Goal: Task Accomplishment & Management: Complete application form

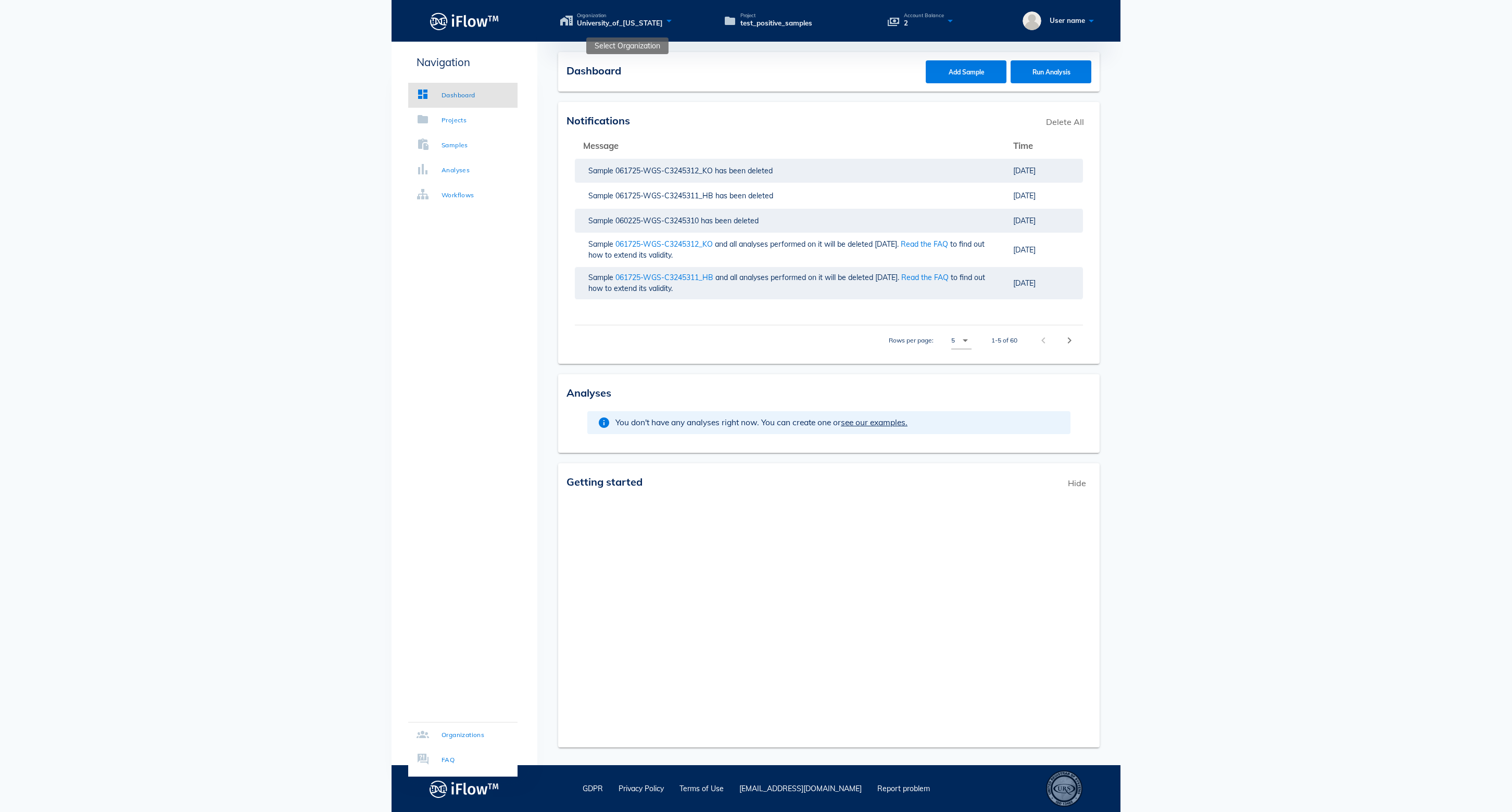
click at [675, 19] on icon at bounding box center [669, 21] width 13 height 15
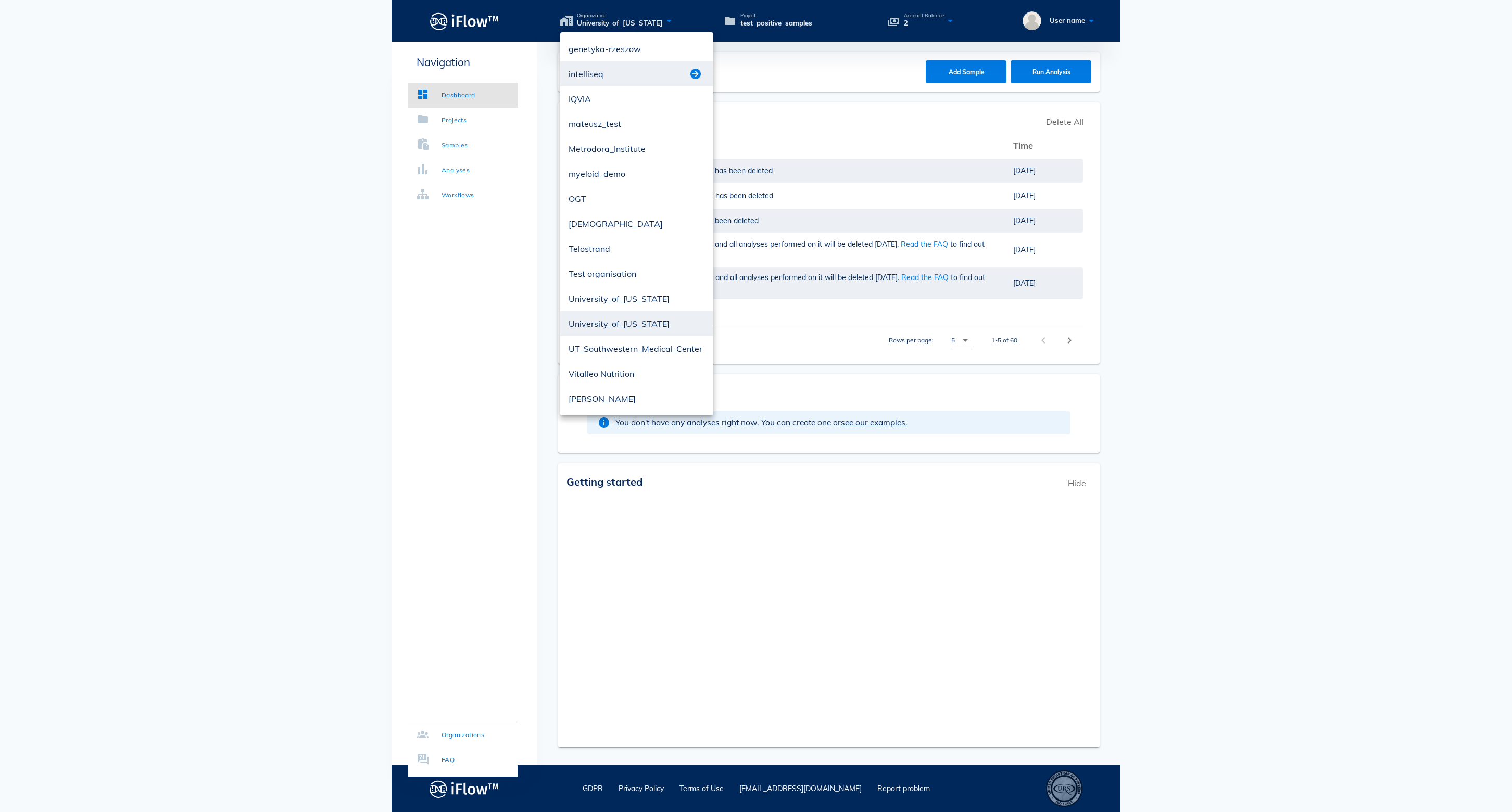
click at [697, 75] on button "button" at bounding box center [696, 74] width 13 height 13
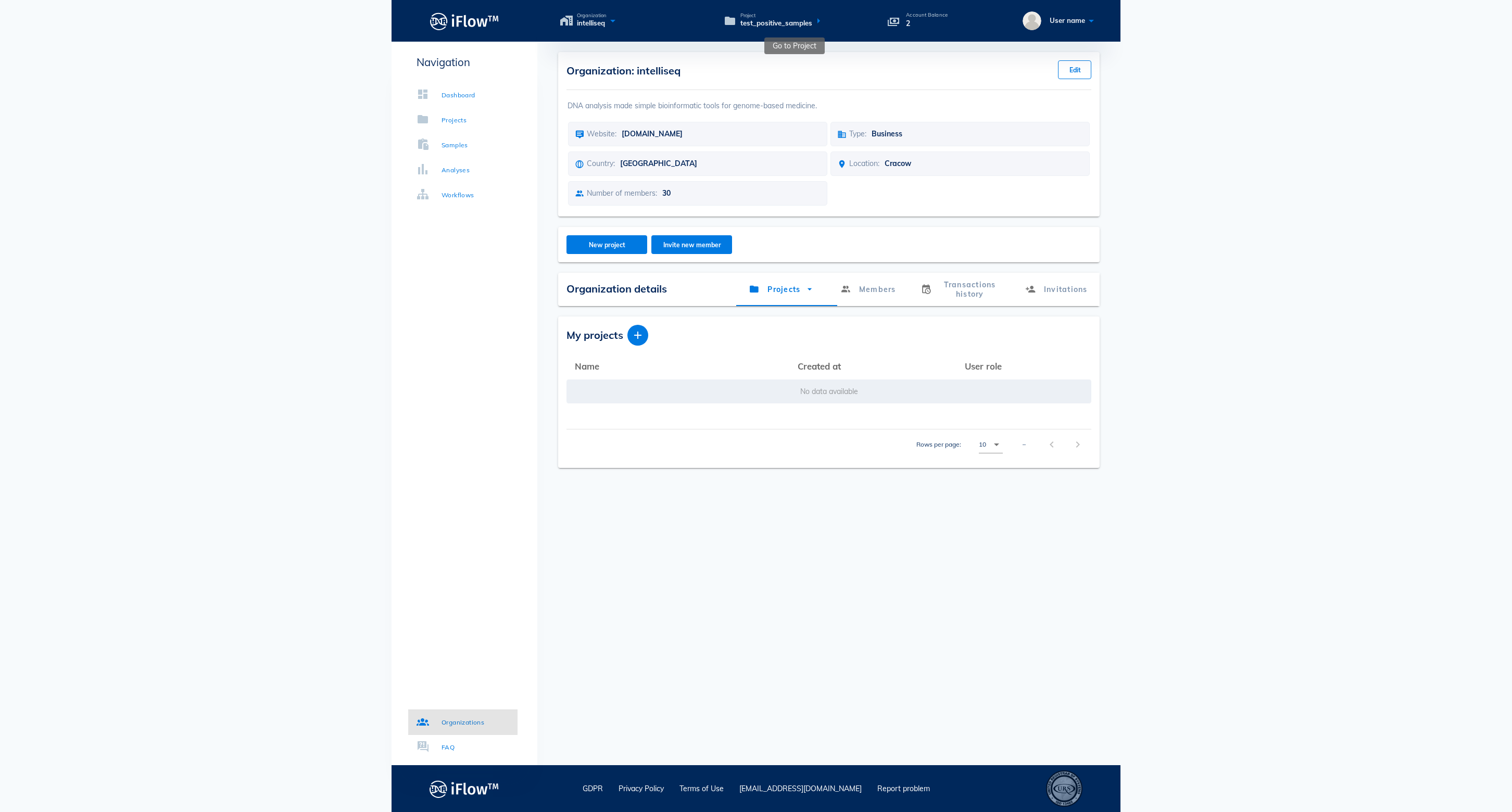
click at [825, 21] on icon at bounding box center [818, 21] width 13 height 15
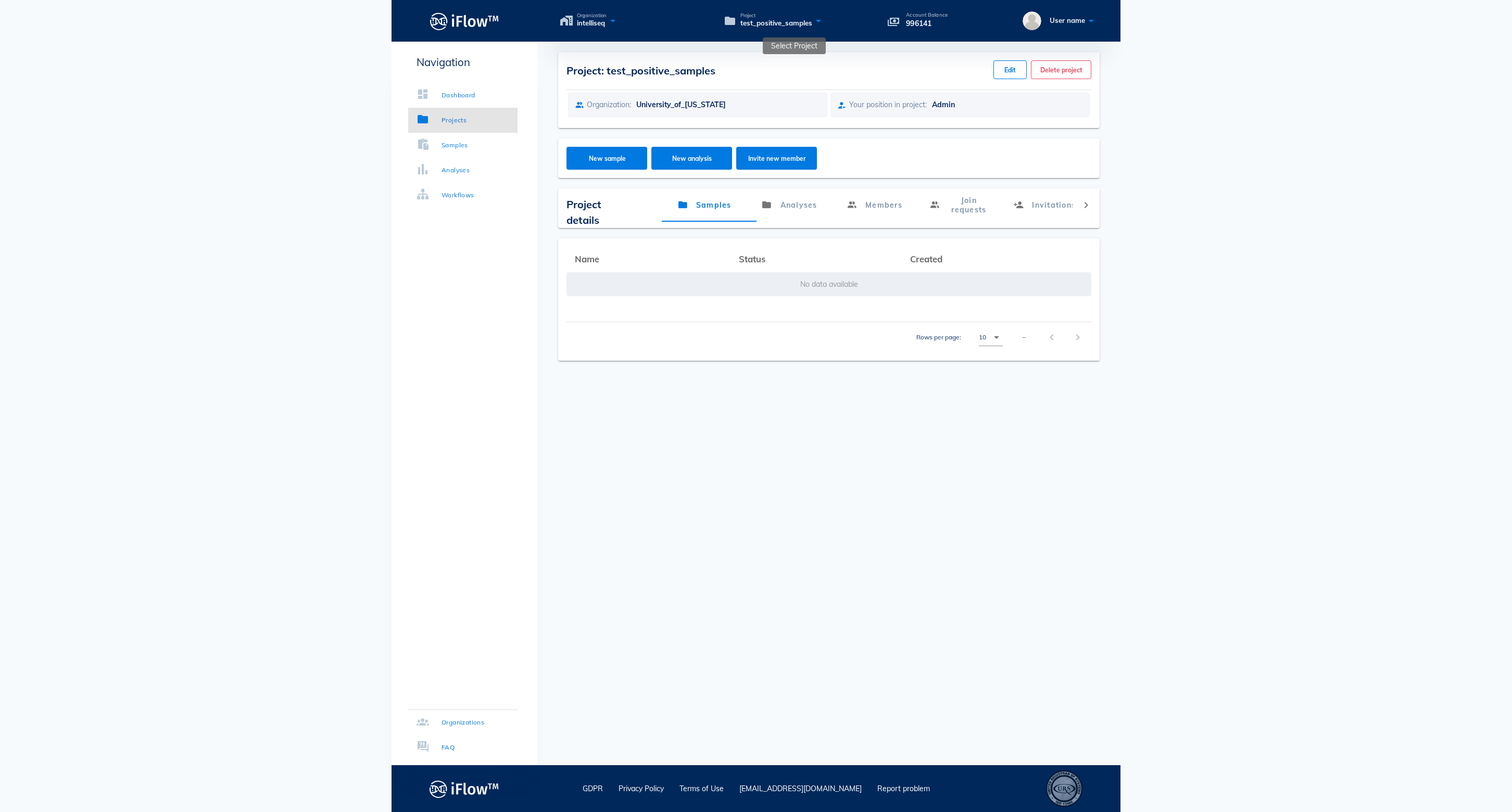
click at [825, 18] on icon at bounding box center [818, 21] width 13 height 15
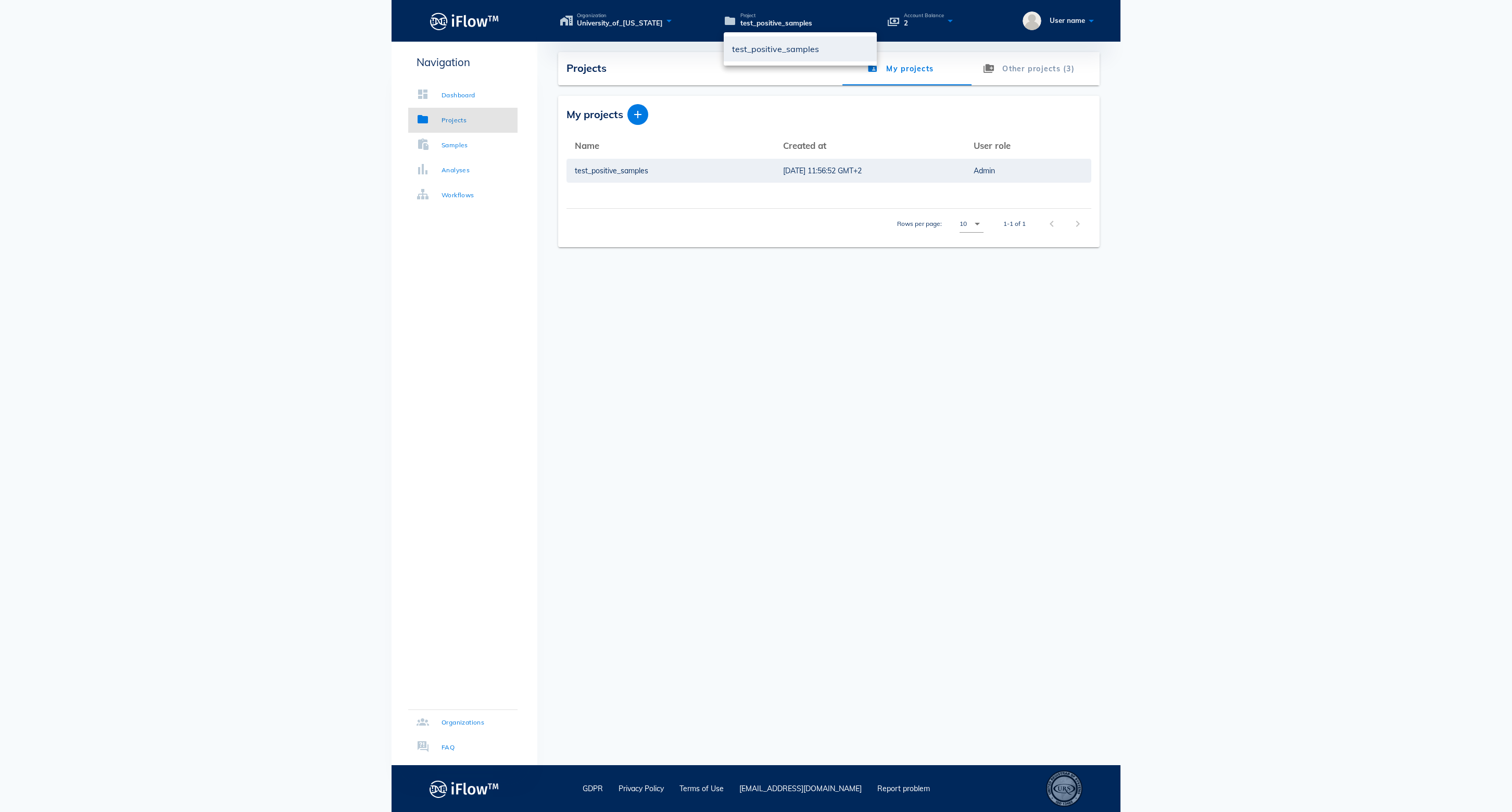
click at [437, 410] on div "Navigation Dashboard Projects Samples Analyses Workflows Organizations FAQ" at bounding box center [464, 403] width 146 height 724
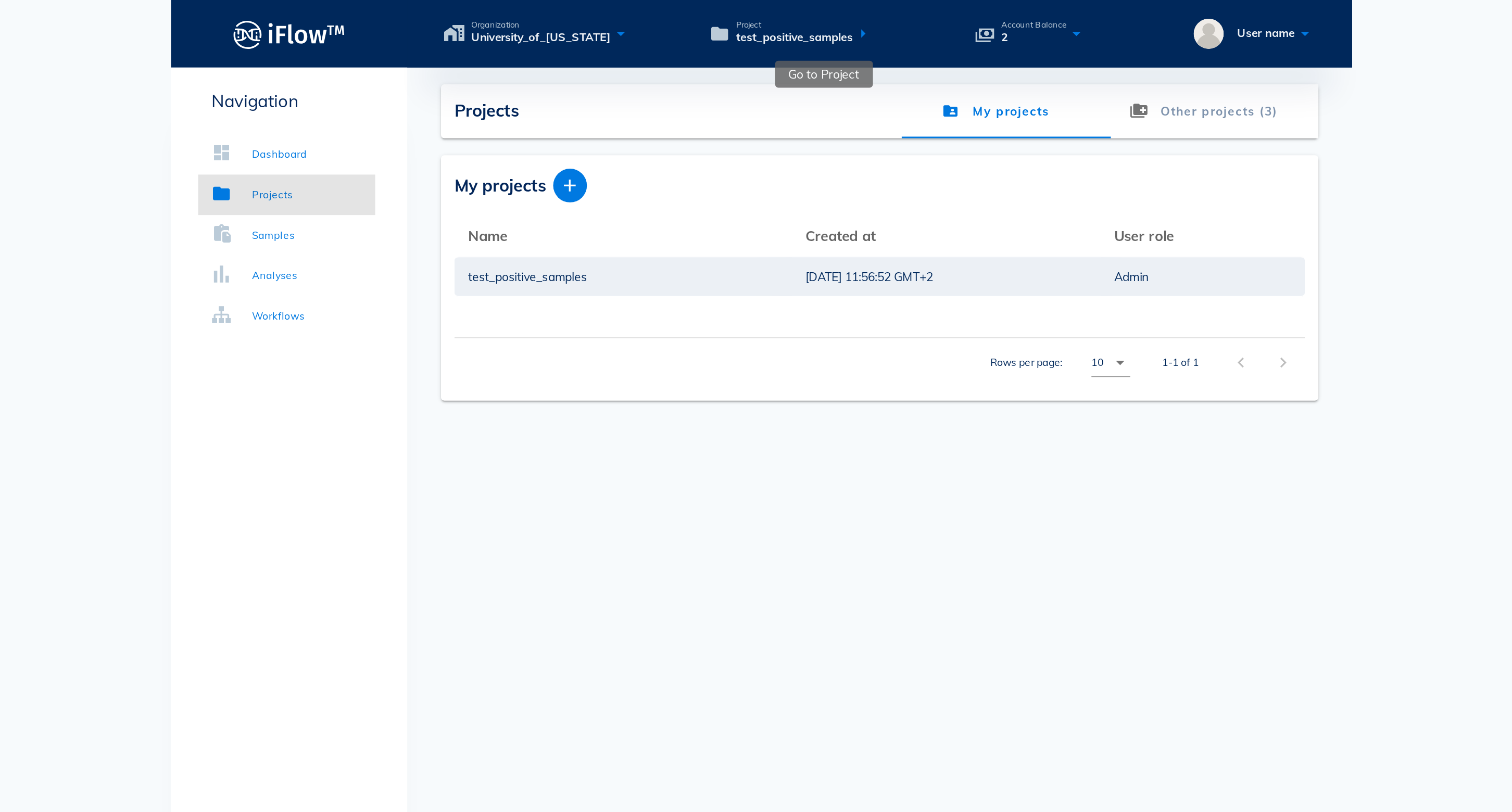
click at [724, 23] on div "Project test_positive_samples" at bounding box center [801, 21] width 153 height 15
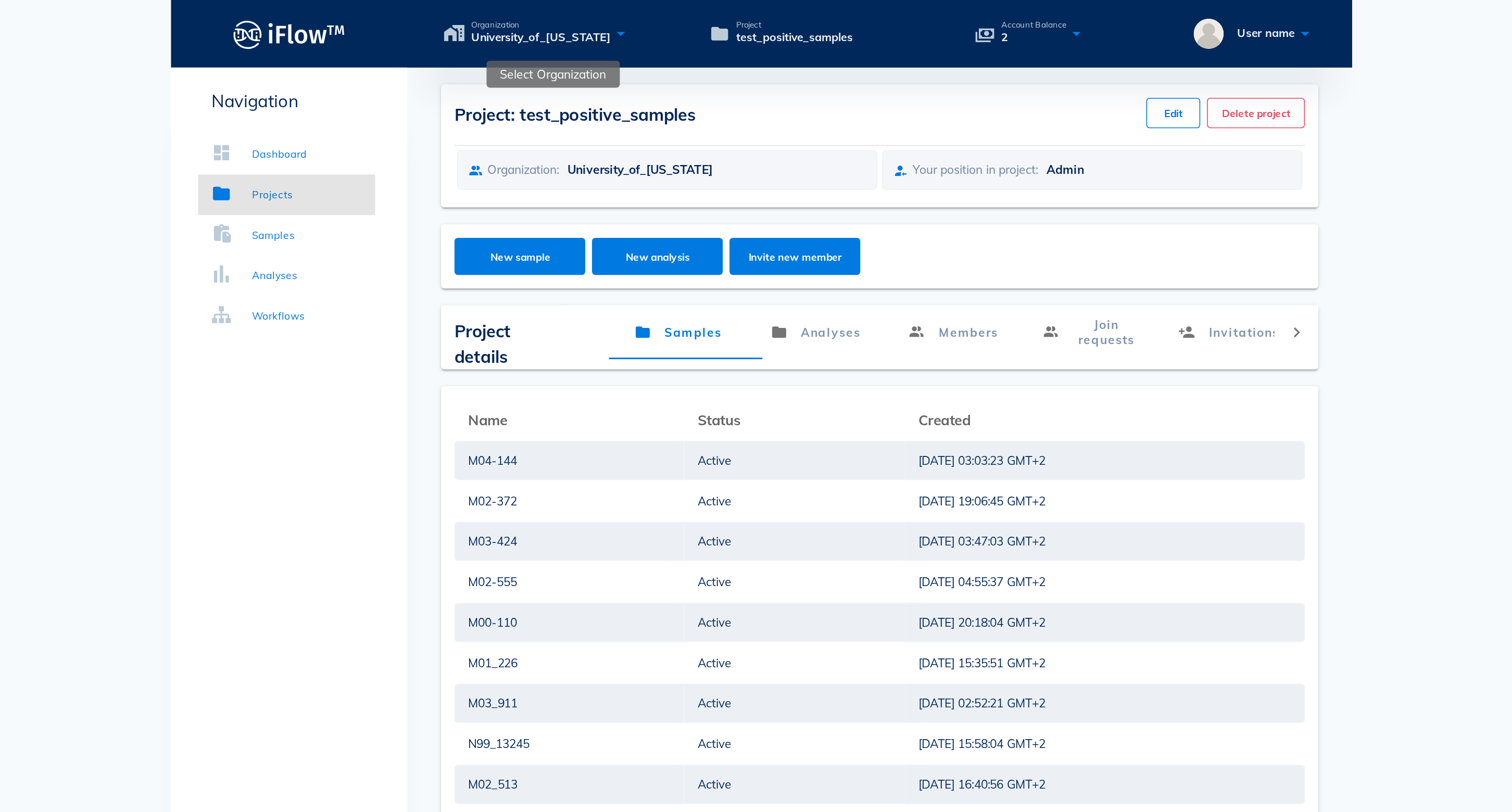
click at [560, 21] on div "Organization University_of_[US_STATE]" at bounding box center [637, 21] width 153 height 15
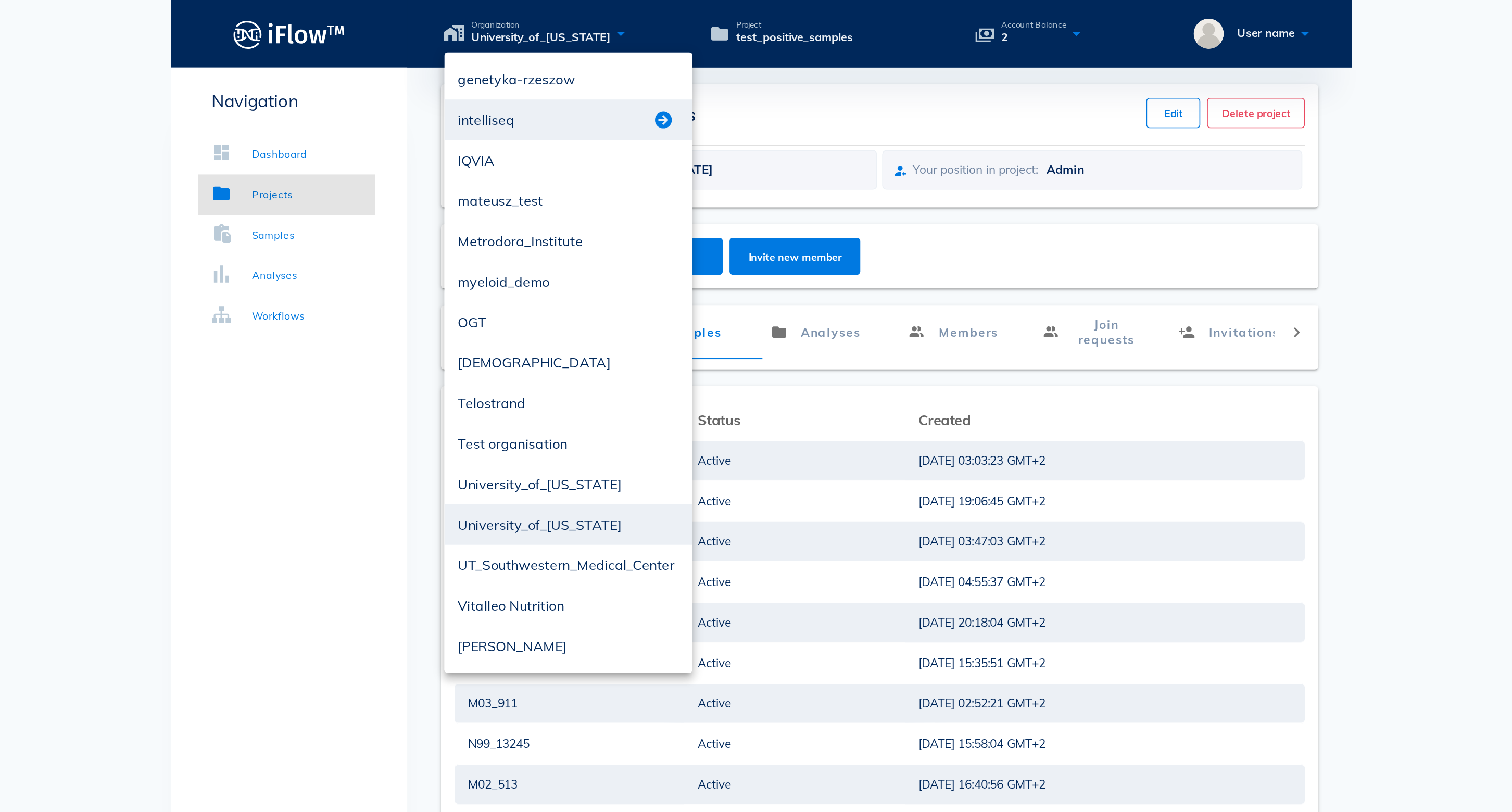
click at [690, 75] on button "button" at bounding box center [696, 74] width 13 height 13
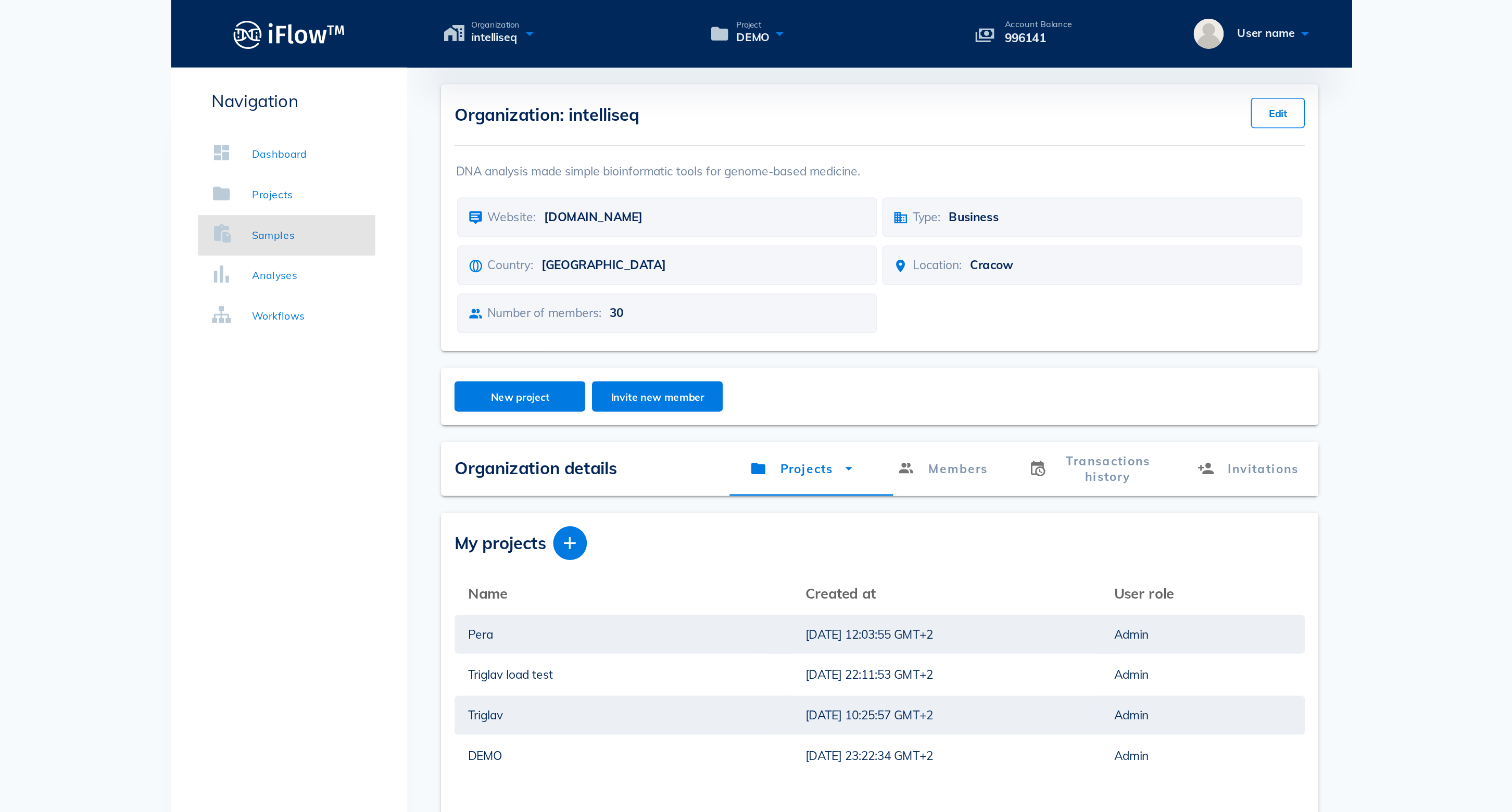
click at [441, 147] on div "Samples" at bounding box center [455, 145] width 27 height 10
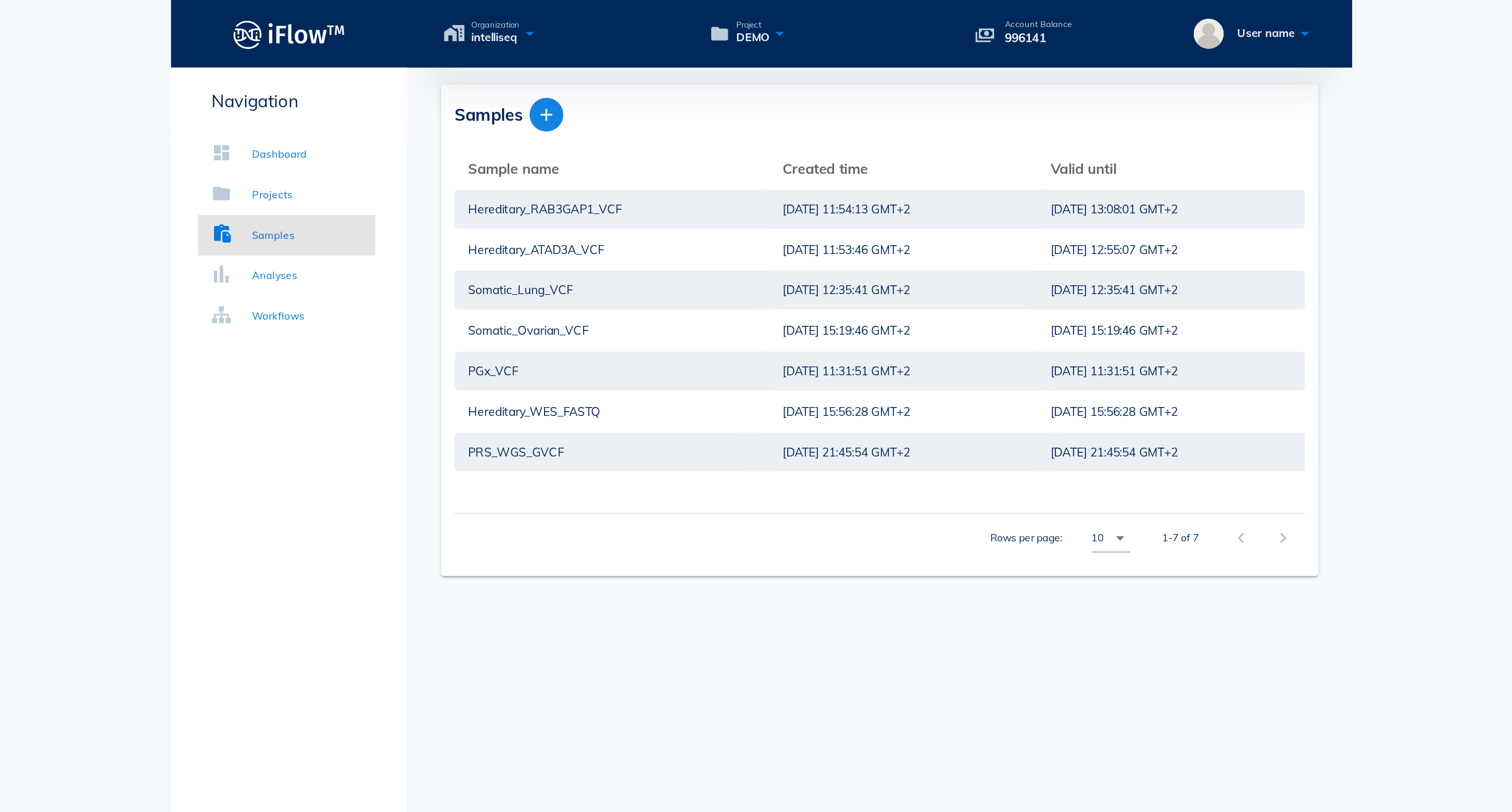
click at [617, 75] on icon "button" at bounding box center [623, 71] width 13 height 13
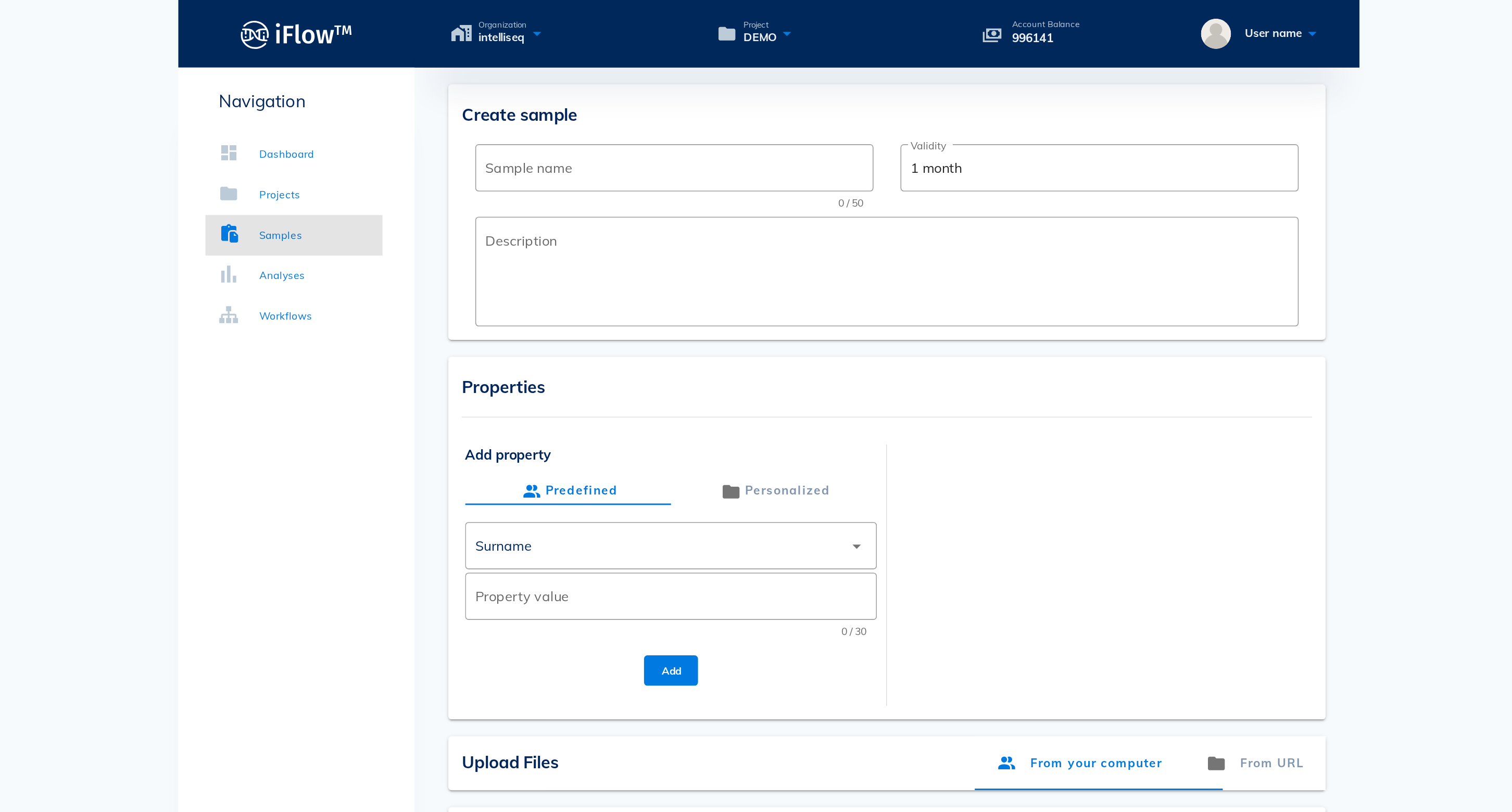
drag, startPoint x: 328, startPoint y: 69, endPoint x: 388, endPoint y: 71, distance: 60.0
click at [566, 71] on div "Create sample" at bounding box center [828, 69] width 525 height 18
click at [575, 333] on div "Surname" at bounding box center [592, 337] width 35 height 10
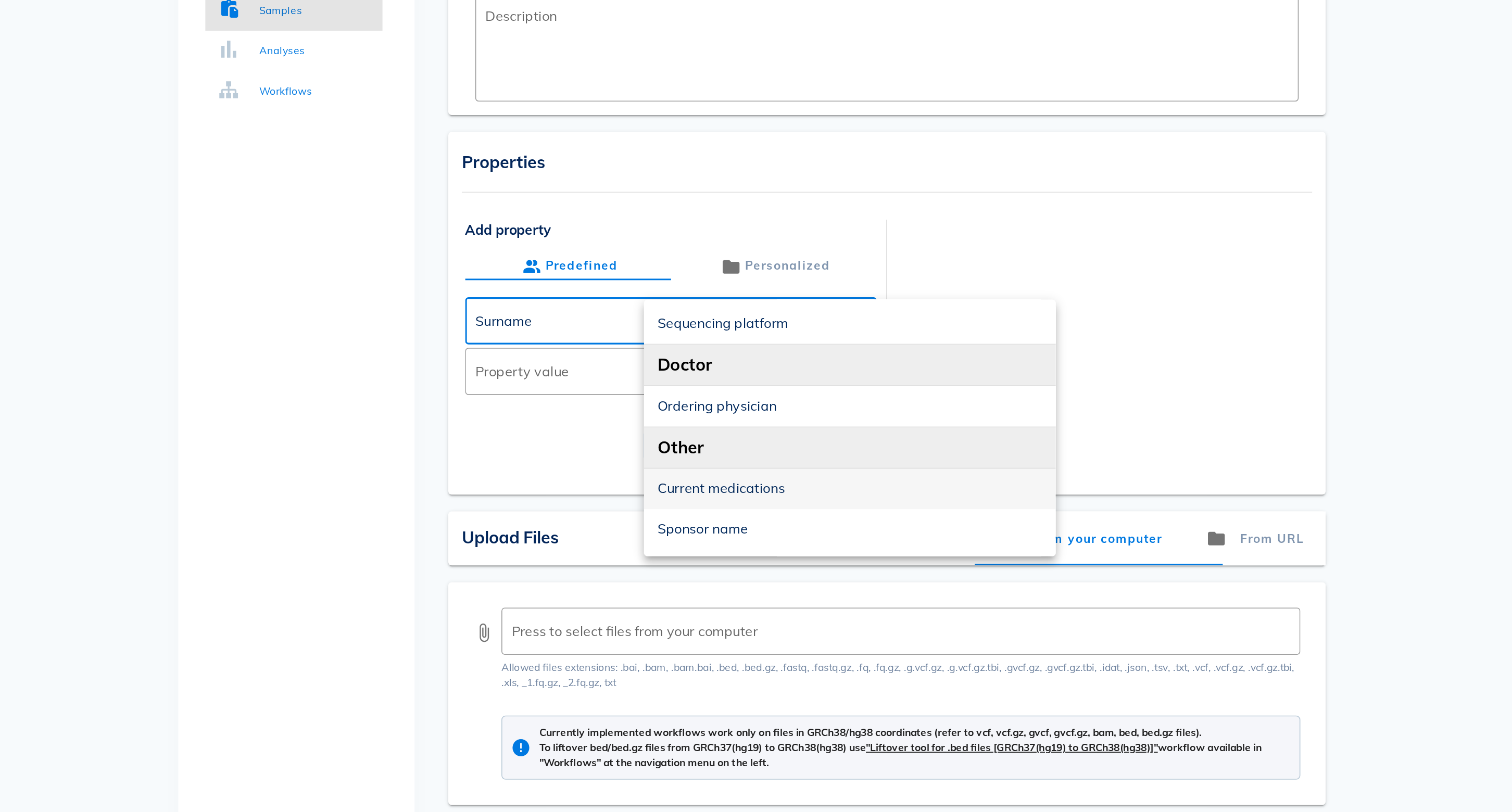
scroll to position [408, 0]
click at [687, 435] on div "Current medications" at bounding box center [806, 440] width 237 height 10
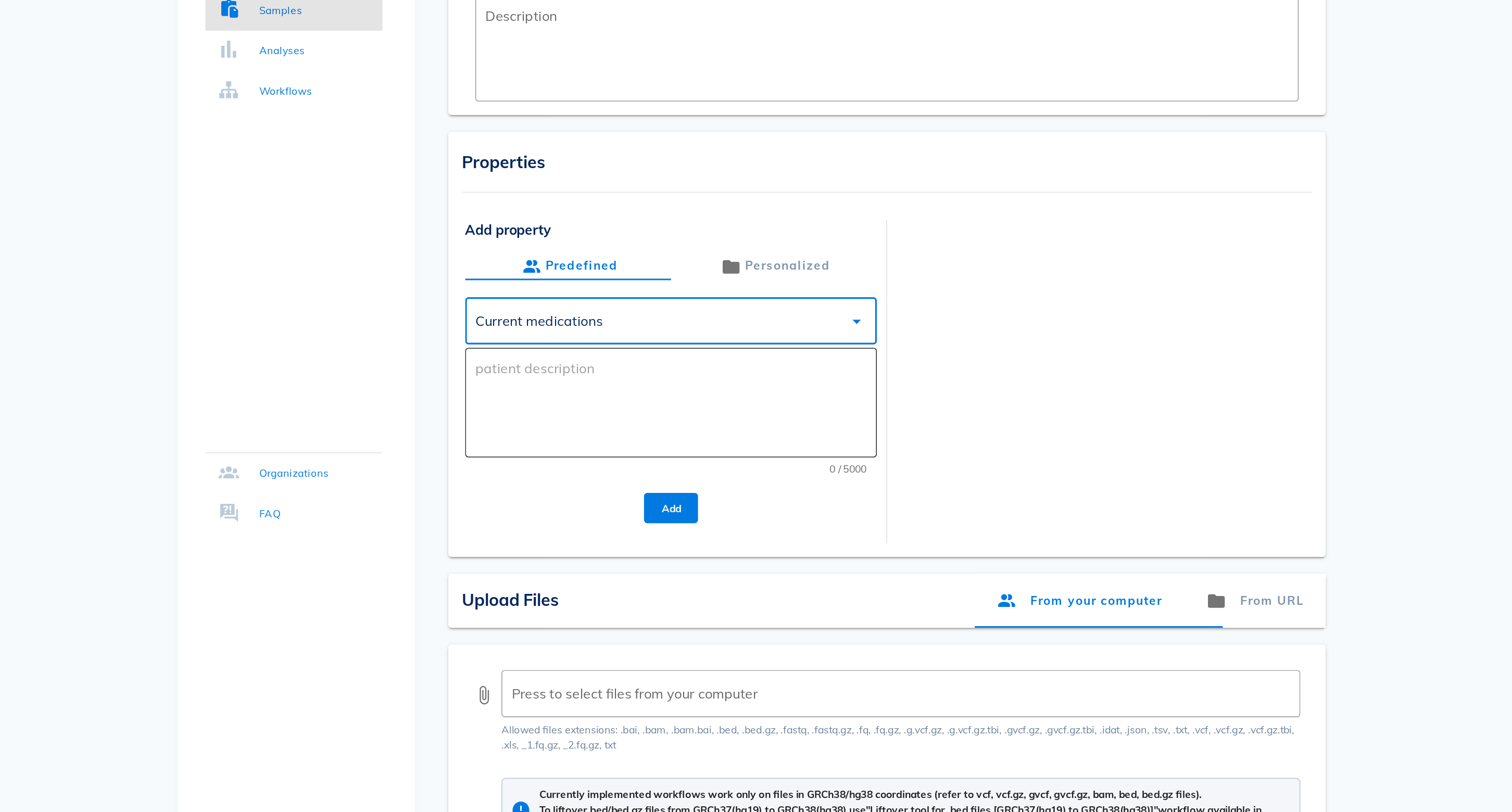
click at [575, 359] on textarea at bounding box center [699, 389] width 248 height 62
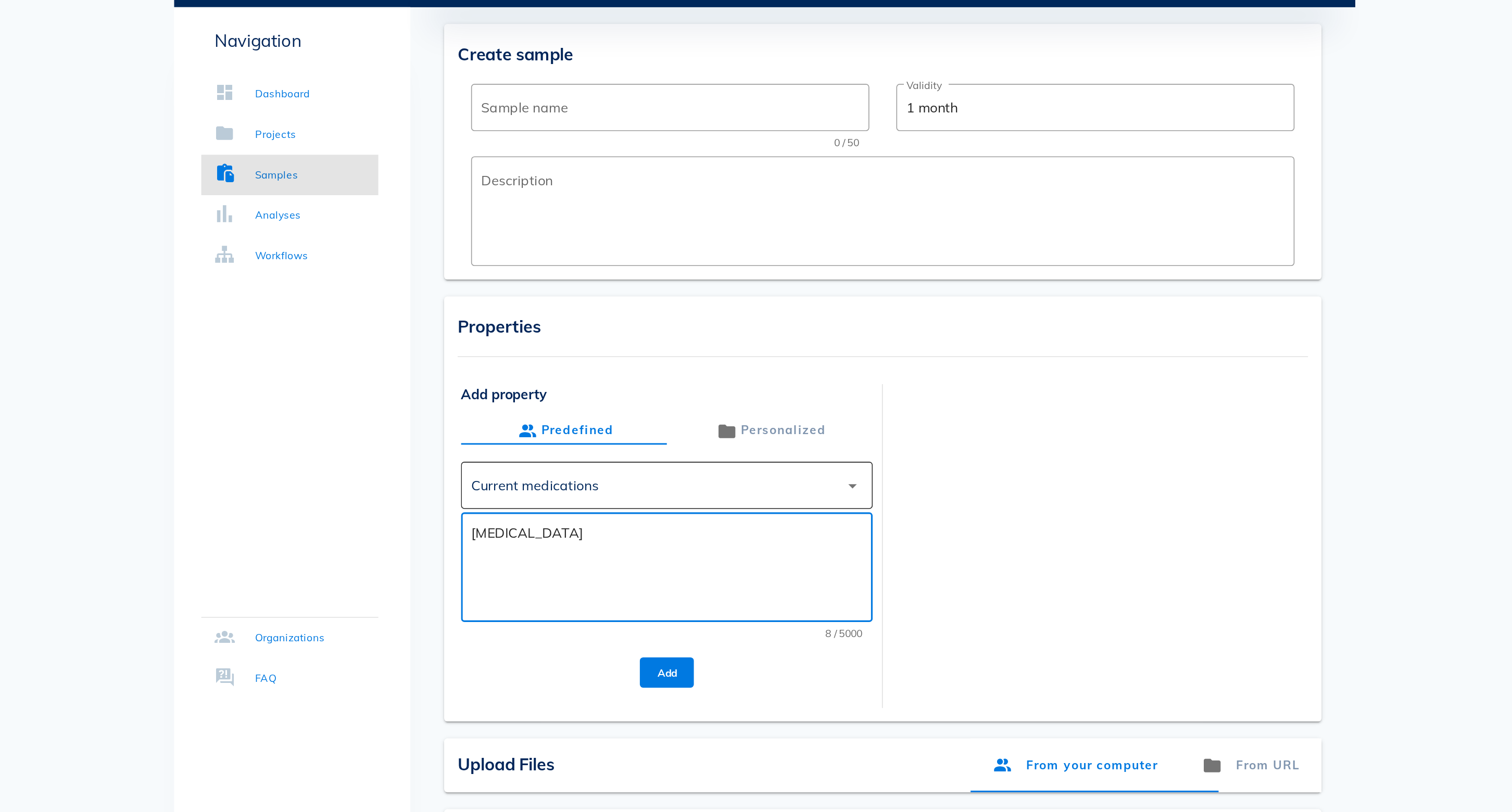
type textarea "[MEDICAL_DATA]"
click at [575, 324] on div "Current medications" at bounding box center [688, 336] width 227 height 25
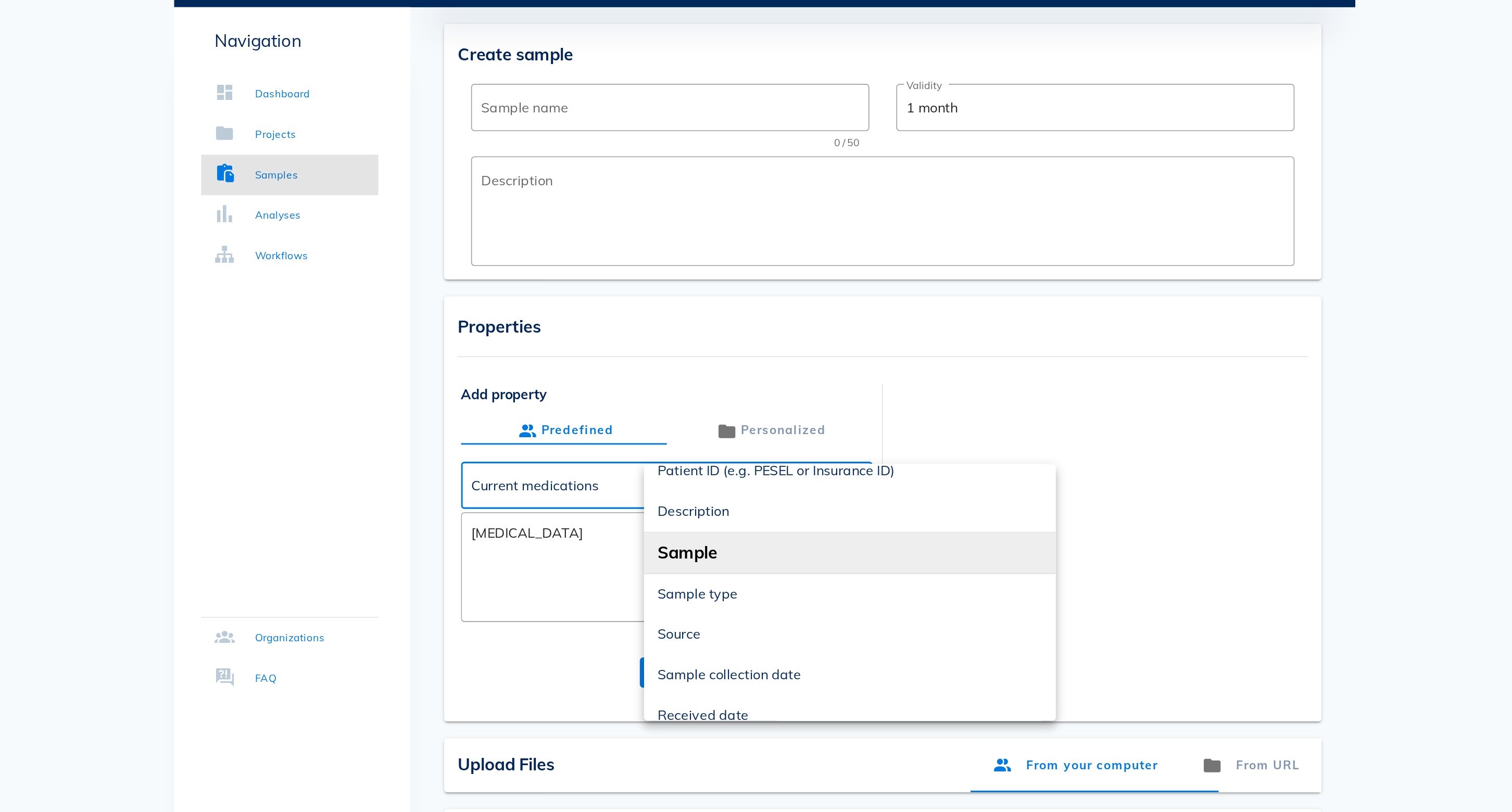
scroll to position [133, 0]
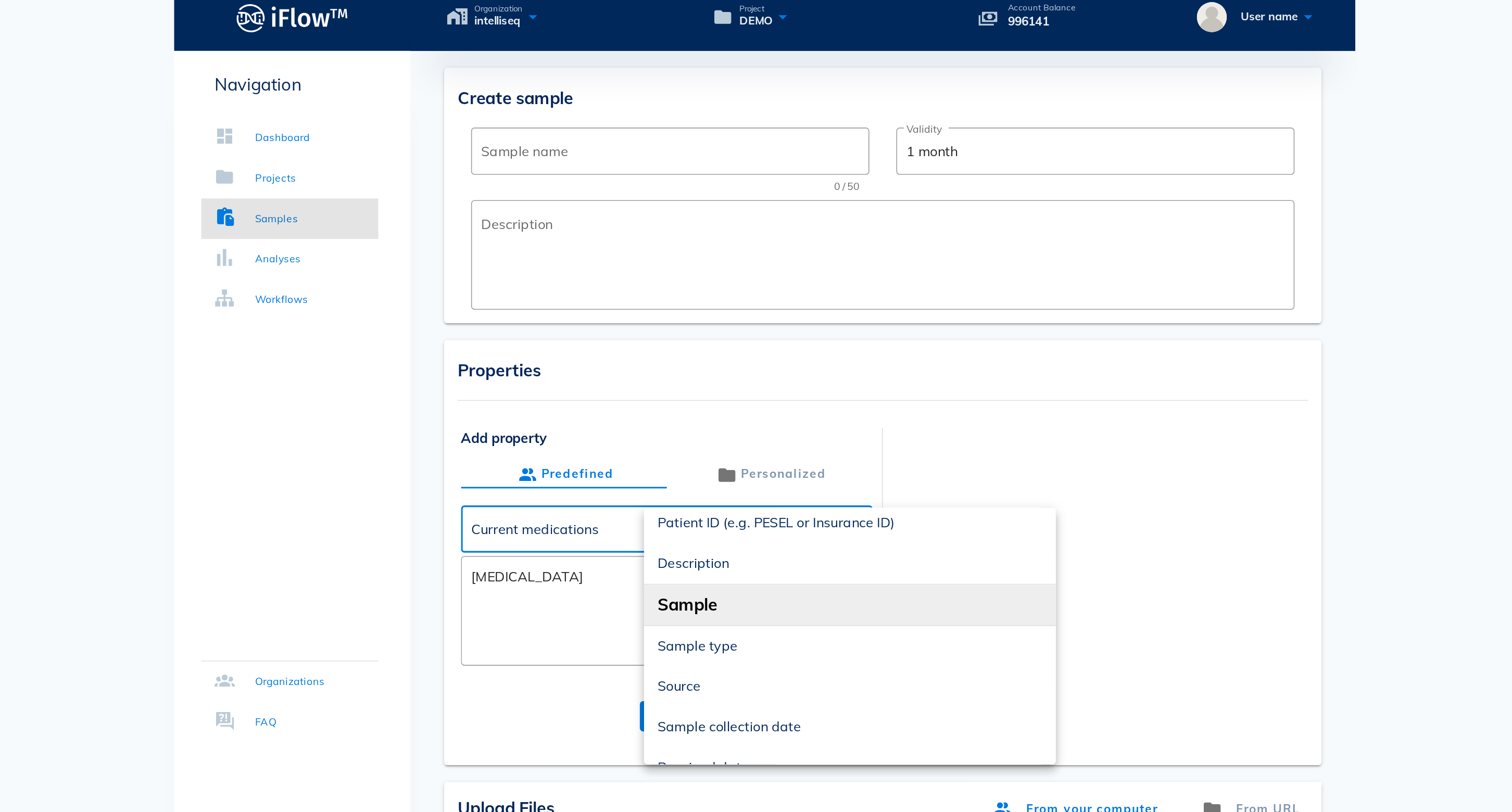
click at [834, 347] on div at bounding box center [961, 368] width 254 height 187
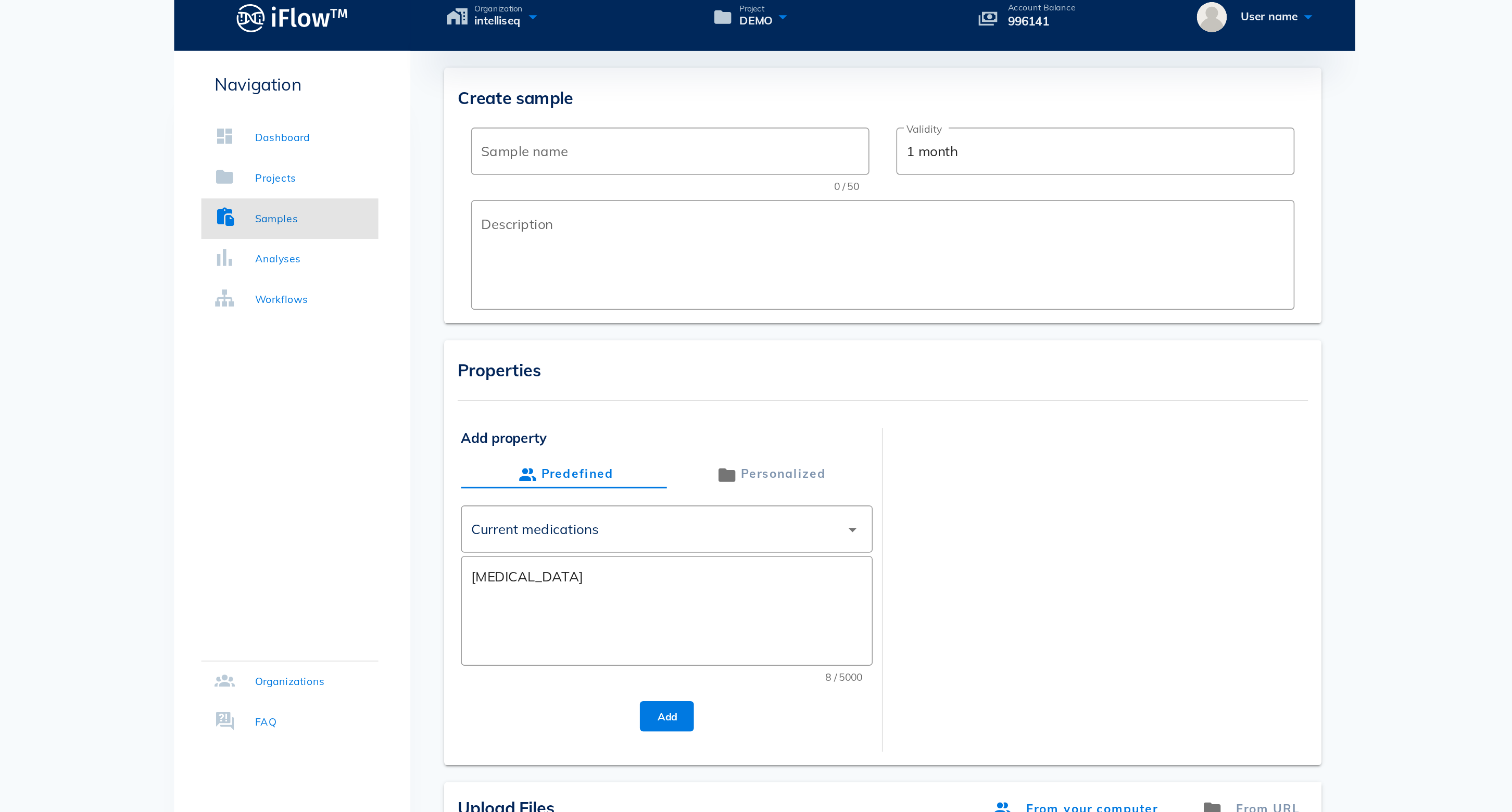
scroll to position [0, 0]
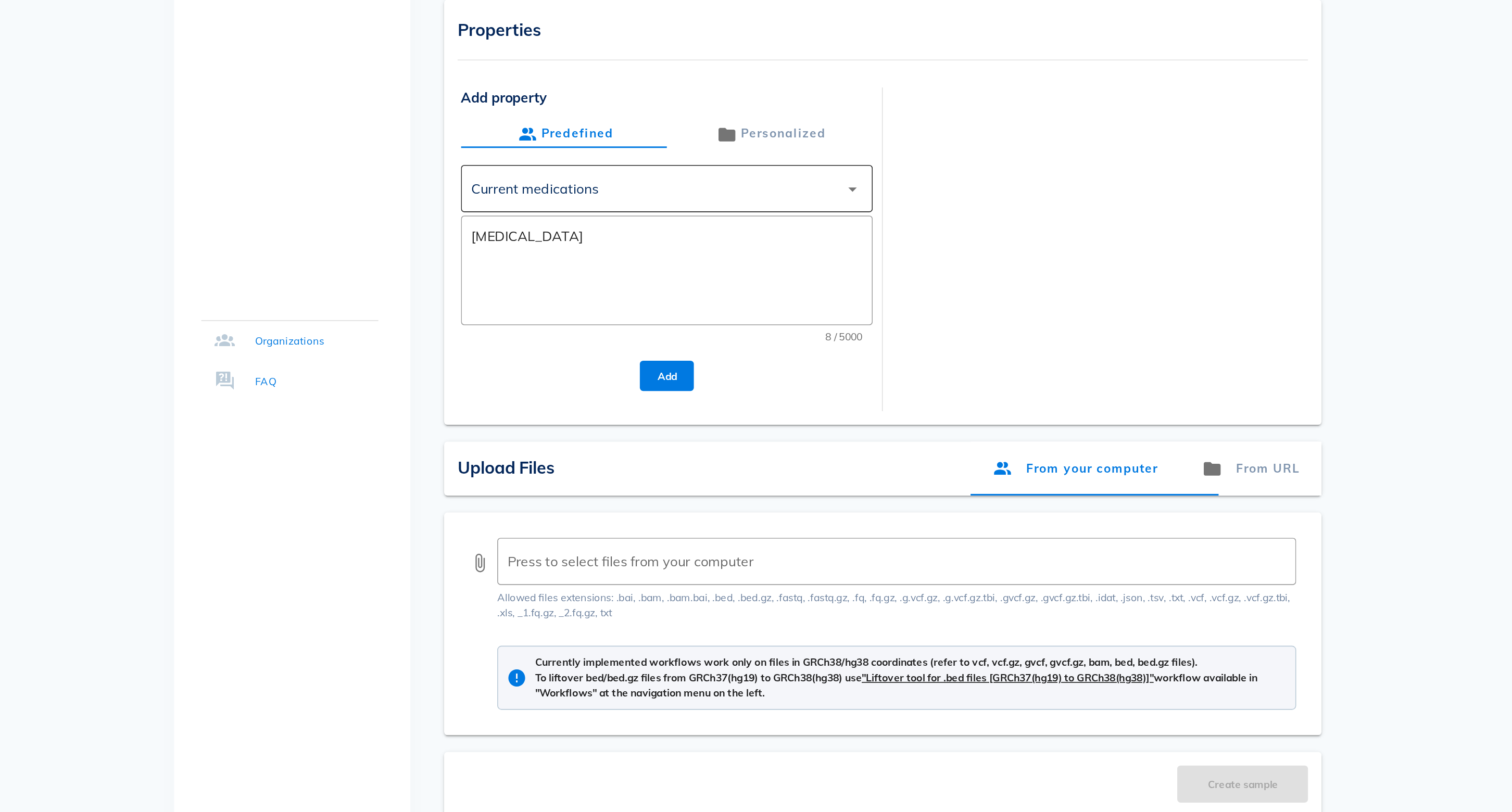
click at [575, 324] on div "Current medications" at bounding box center [688, 336] width 227 height 25
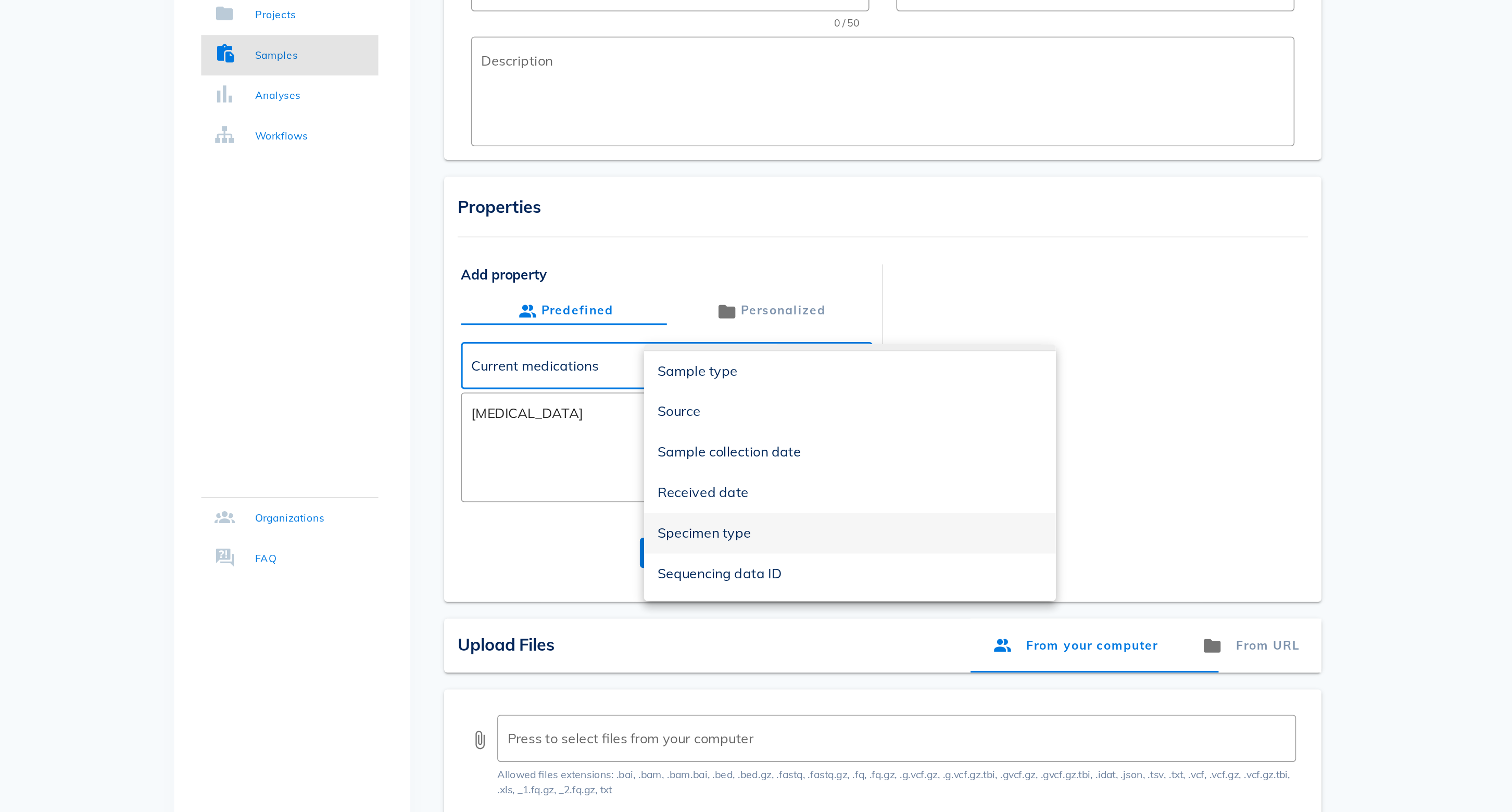
scroll to position [303, 0]
click at [558, 92] on div "Create sample ​ Sample name 0 / 50 ​ Validity 1 month ​ Description" at bounding box center [828, 130] width 542 height 158
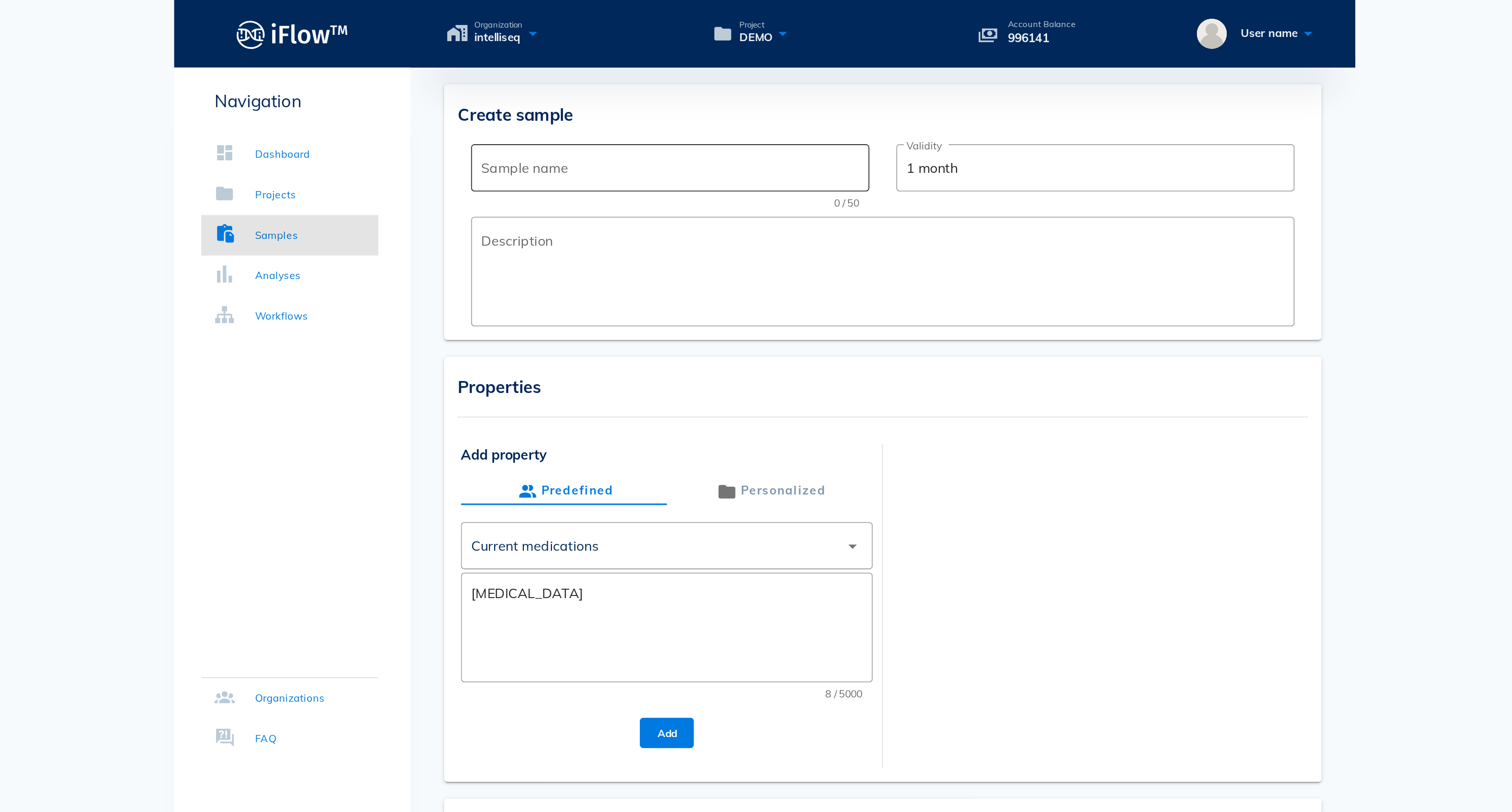
scroll to position [0, 0]
click at [581, 110] on input "Sample name" at bounding box center [697, 104] width 233 height 17
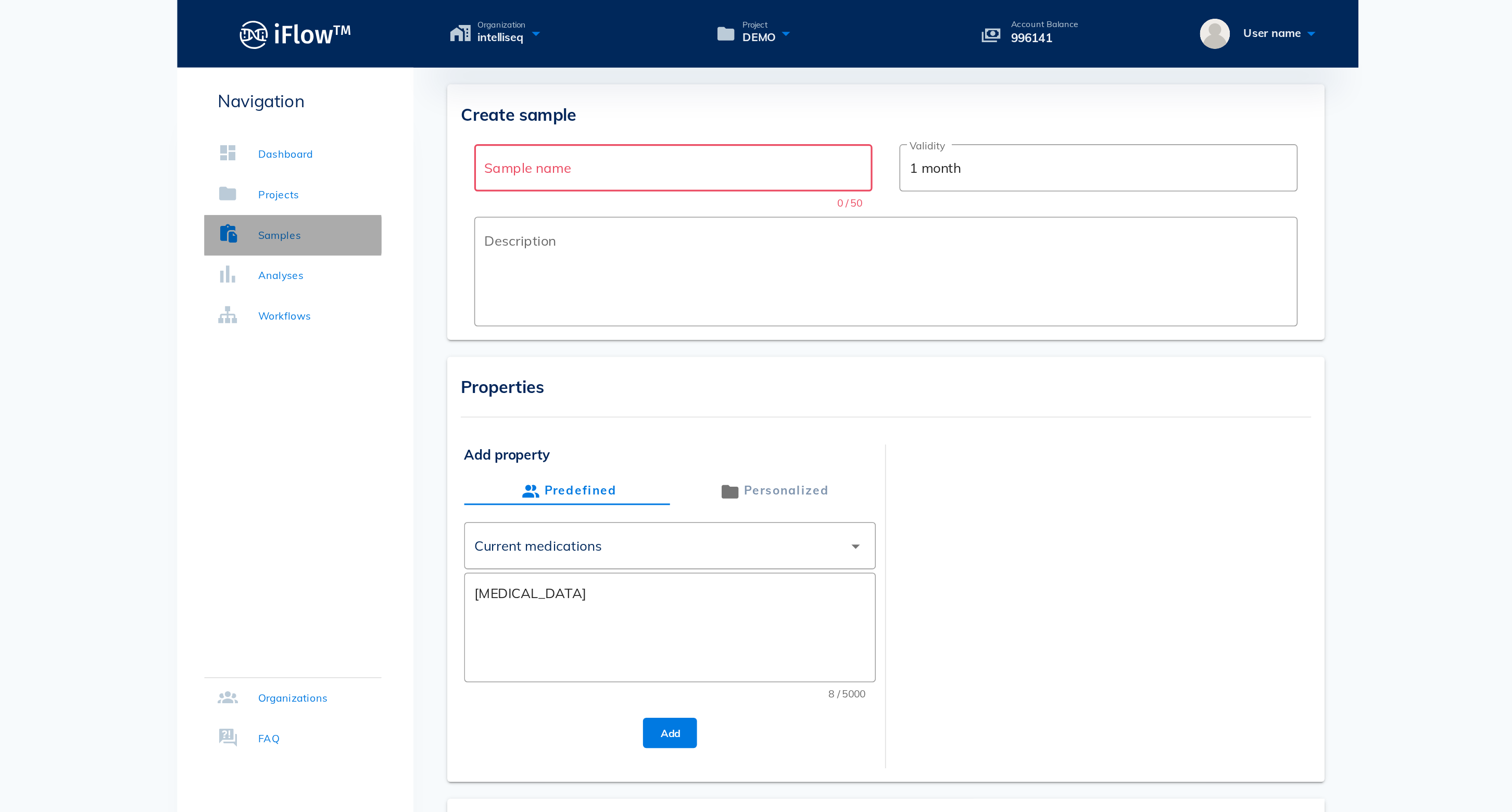
click at [408, 144] on link "Samples" at bounding box center [463, 145] width 109 height 25
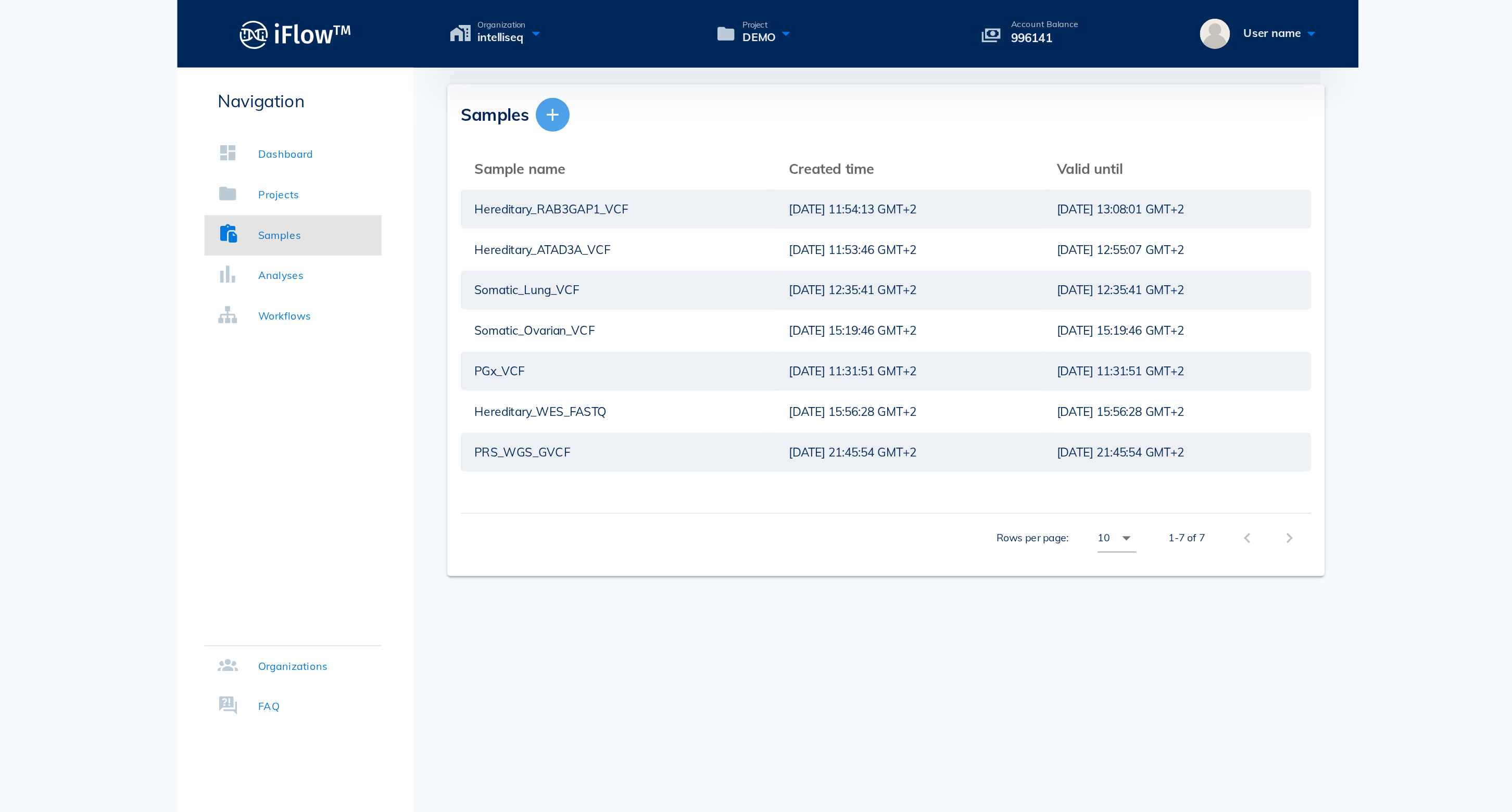
click at [617, 70] on icon "button" at bounding box center [623, 71] width 13 height 13
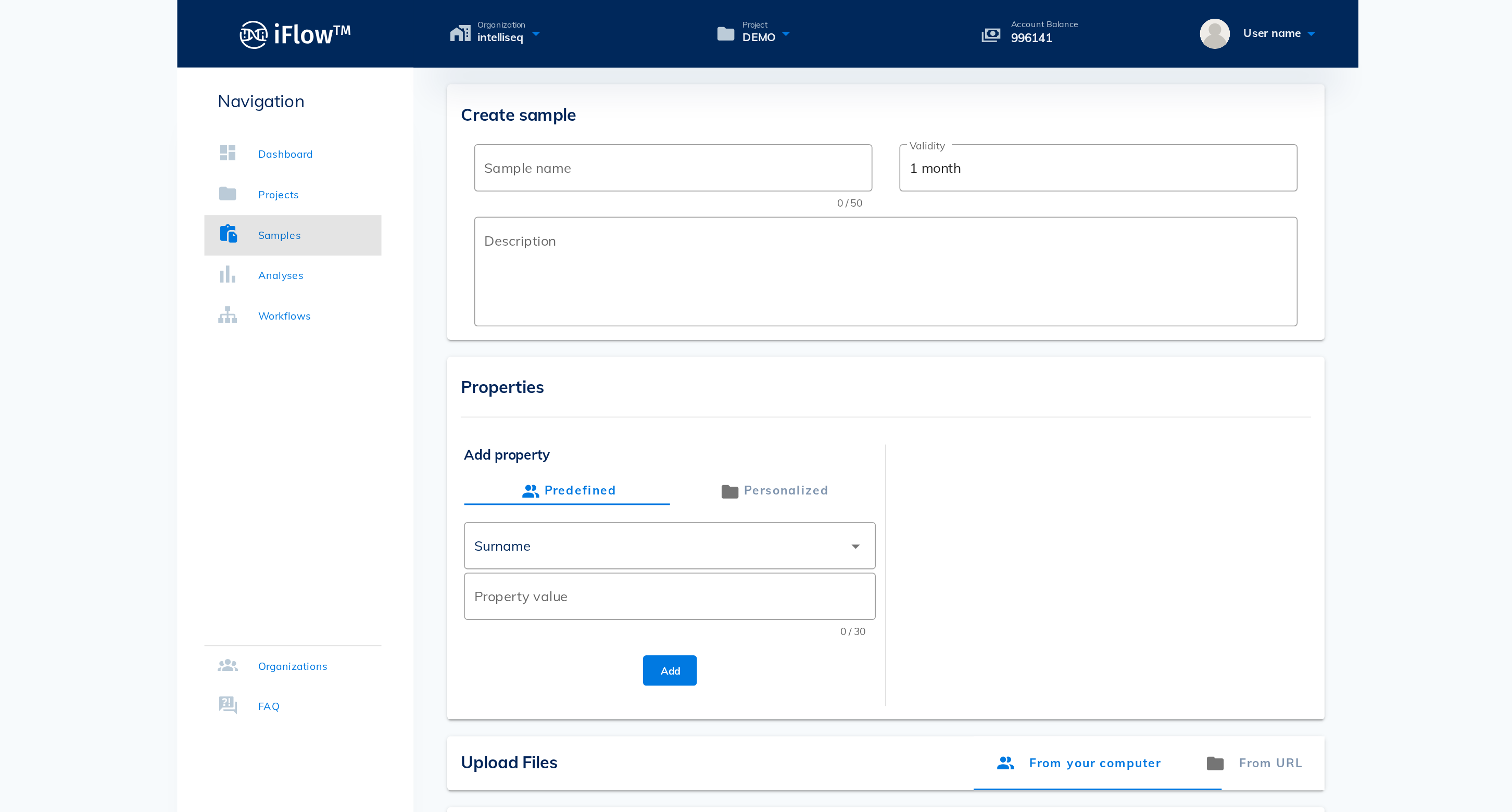
click at [566, 70] on span "Create sample" at bounding box center [602, 71] width 71 height 13
drag, startPoint x: 322, startPoint y: 70, endPoint x: 401, endPoint y: 69, distance: 79.0
click at [566, 69] on div "Create sample" at bounding box center [828, 69] width 525 height 18
click at [558, 56] on div "Create sample ​ Sample name 0 / 50 ​ Validity 1 month ​ Description" at bounding box center [828, 130] width 542 height 158
drag, startPoint x: 360, startPoint y: 66, endPoint x: 321, endPoint y: 66, distance: 39.0
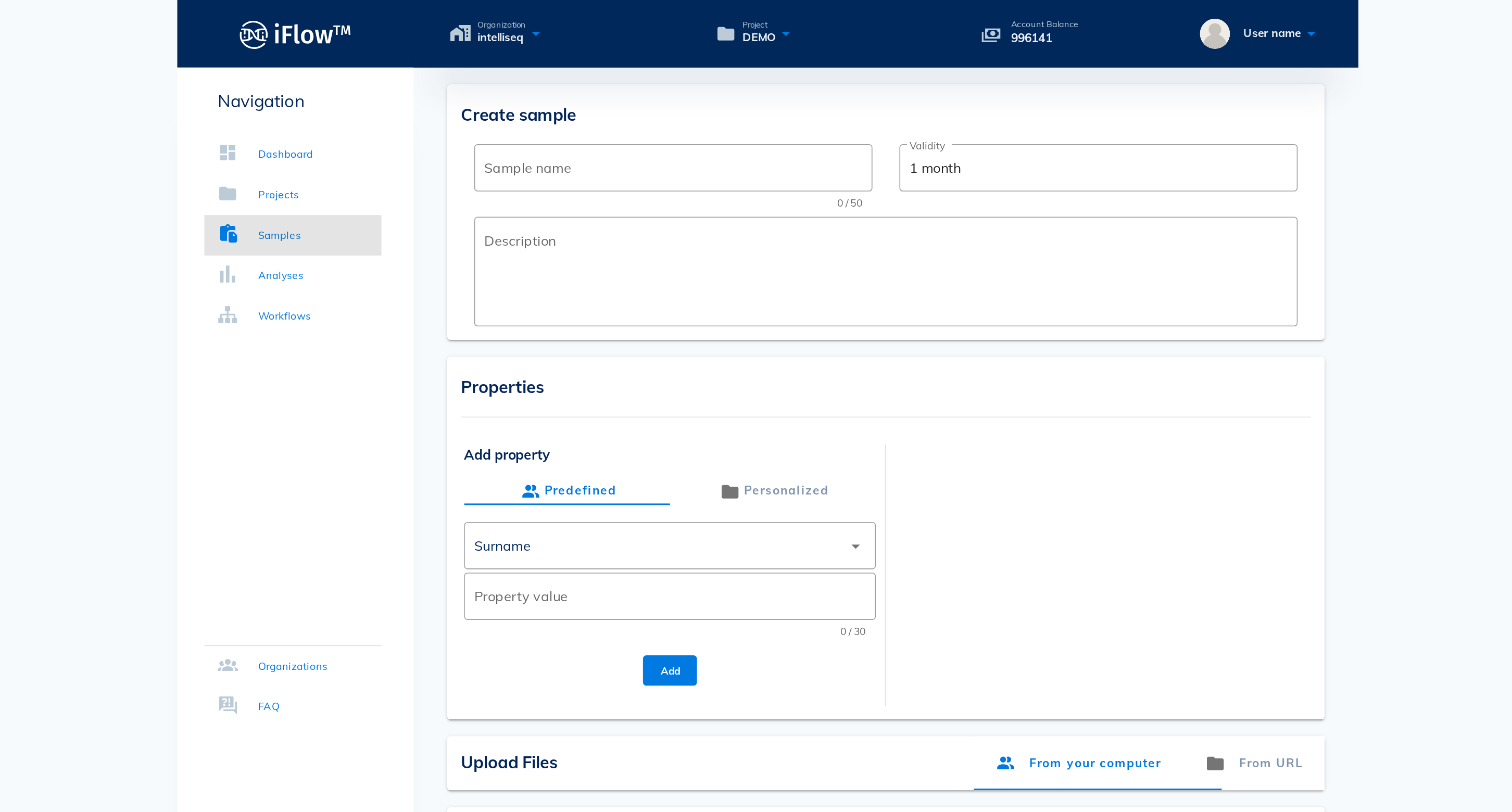
click at [566, 66] on div "Create sample" at bounding box center [828, 69] width 525 height 18
click at [566, 66] on span "Create sample" at bounding box center [602, 71] width 71 height 13
drag, startPoint x: 320, startPoint y: 70, endPoint x: 376, endPoint y: 66, distance: 56.1
click at [566, 66] on div "Create sample" at bounding box center [828, 69] width 525 height 18
click at [441, 170] on div "Analyses" at bounding box center [455, 170] width 28 height 10
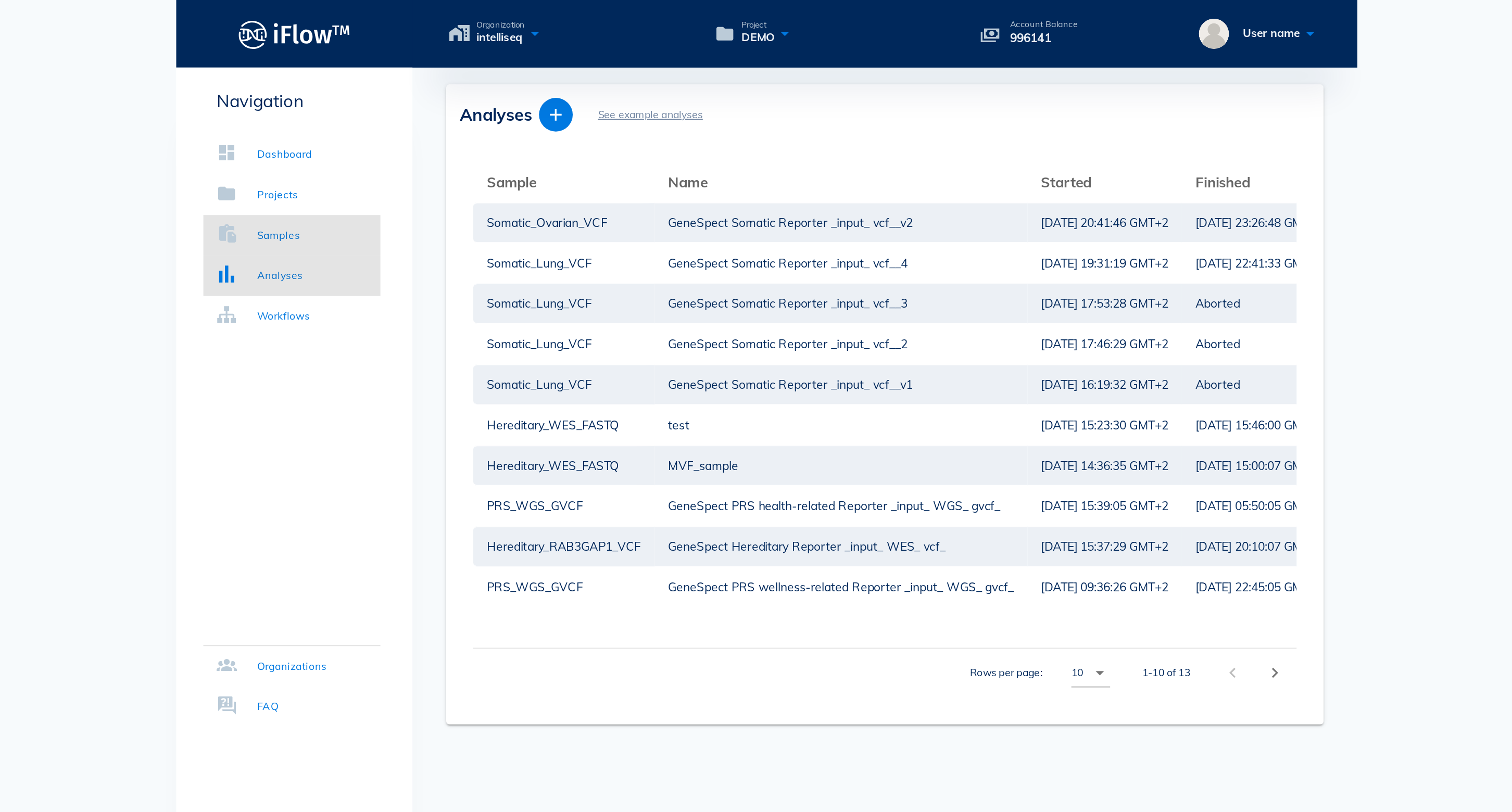
click at [441, 147] on div "Samples" at bounding box center [455, 145] width 27 height 10
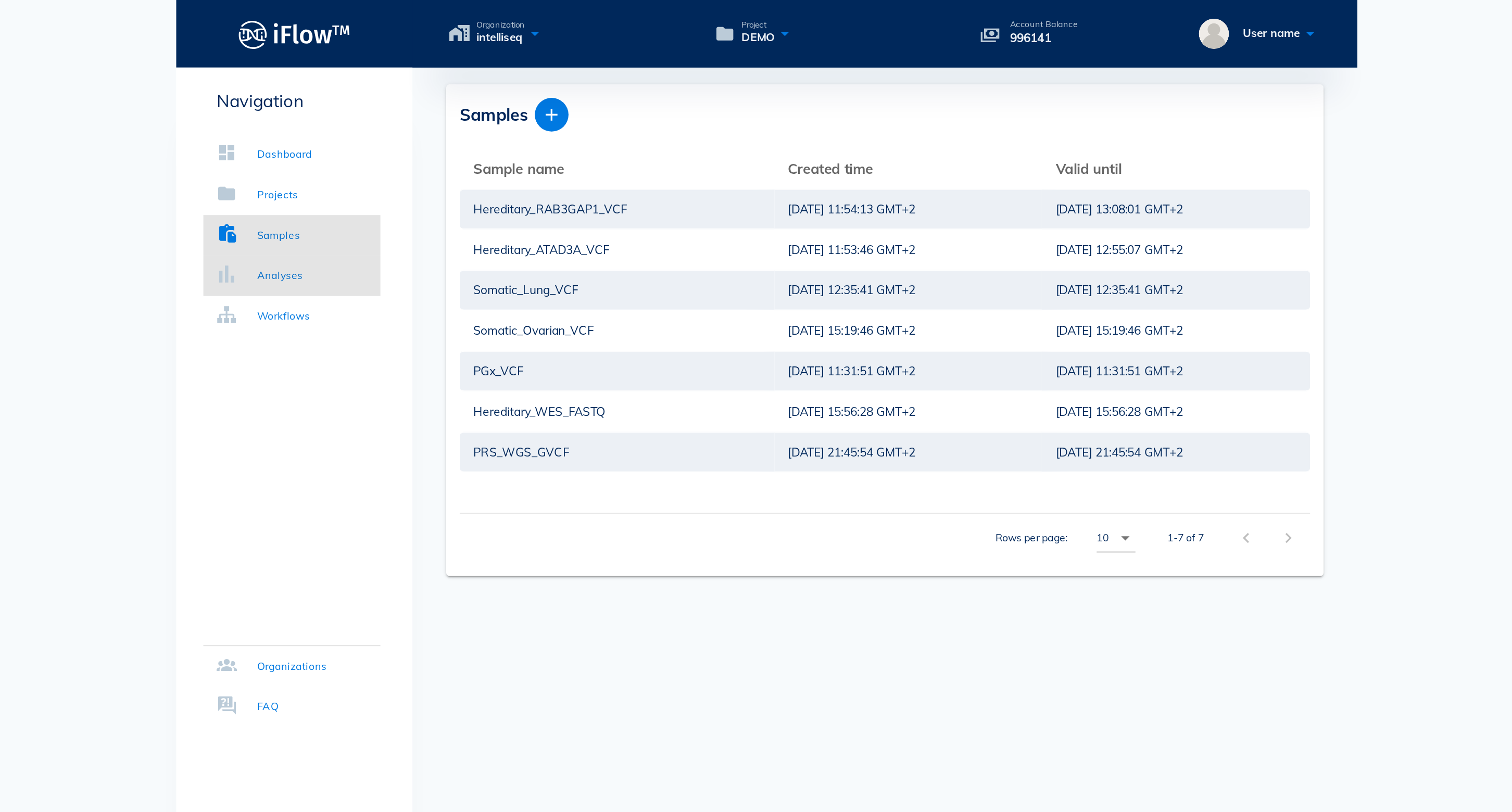
click at [441, 170] on div "Analyses" at bounding box center [455, 170] width 28 height 10
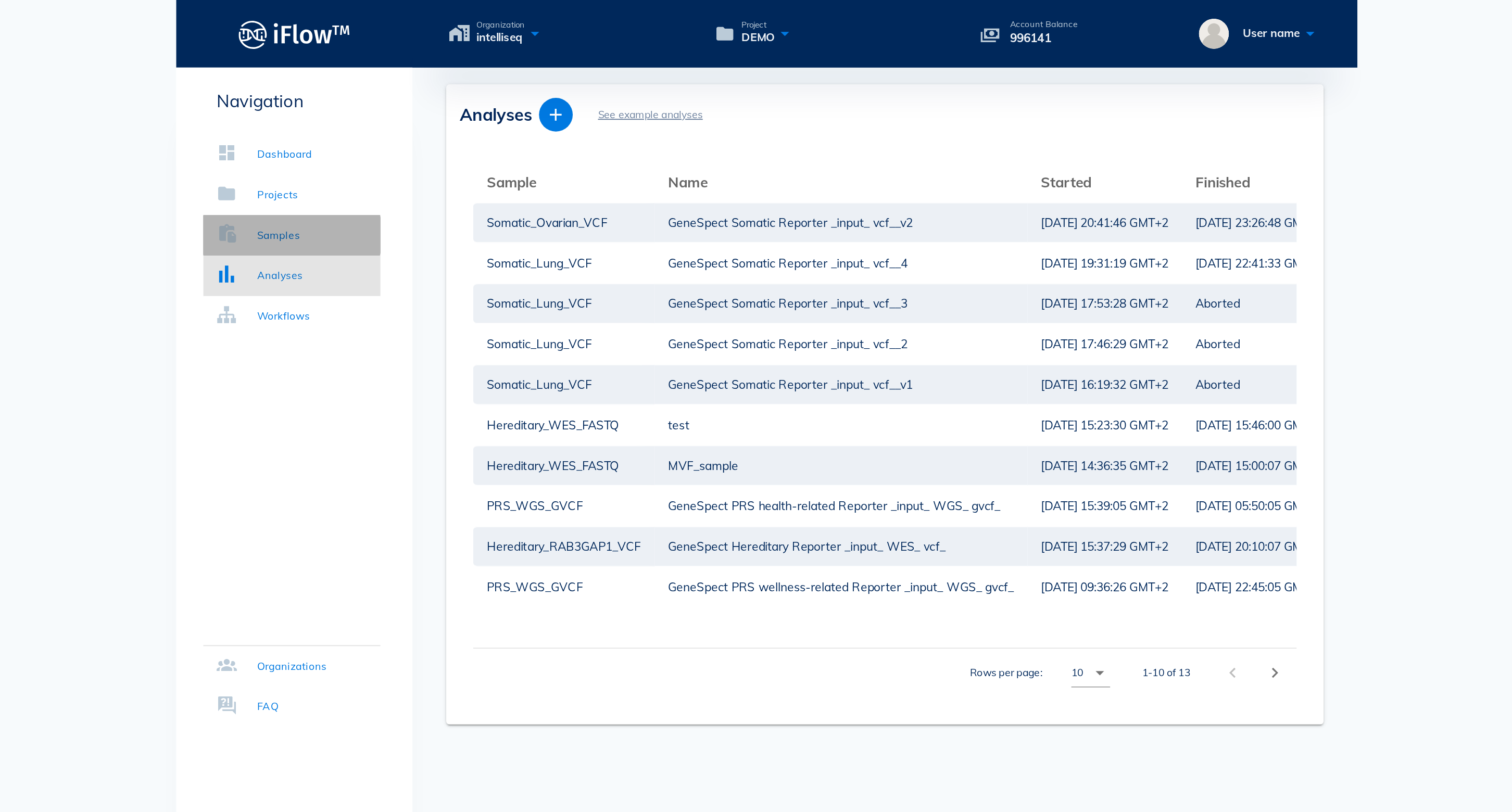
click at [408, 144] on link "Samples" at bounding box center [463, 145] width 109 height 25
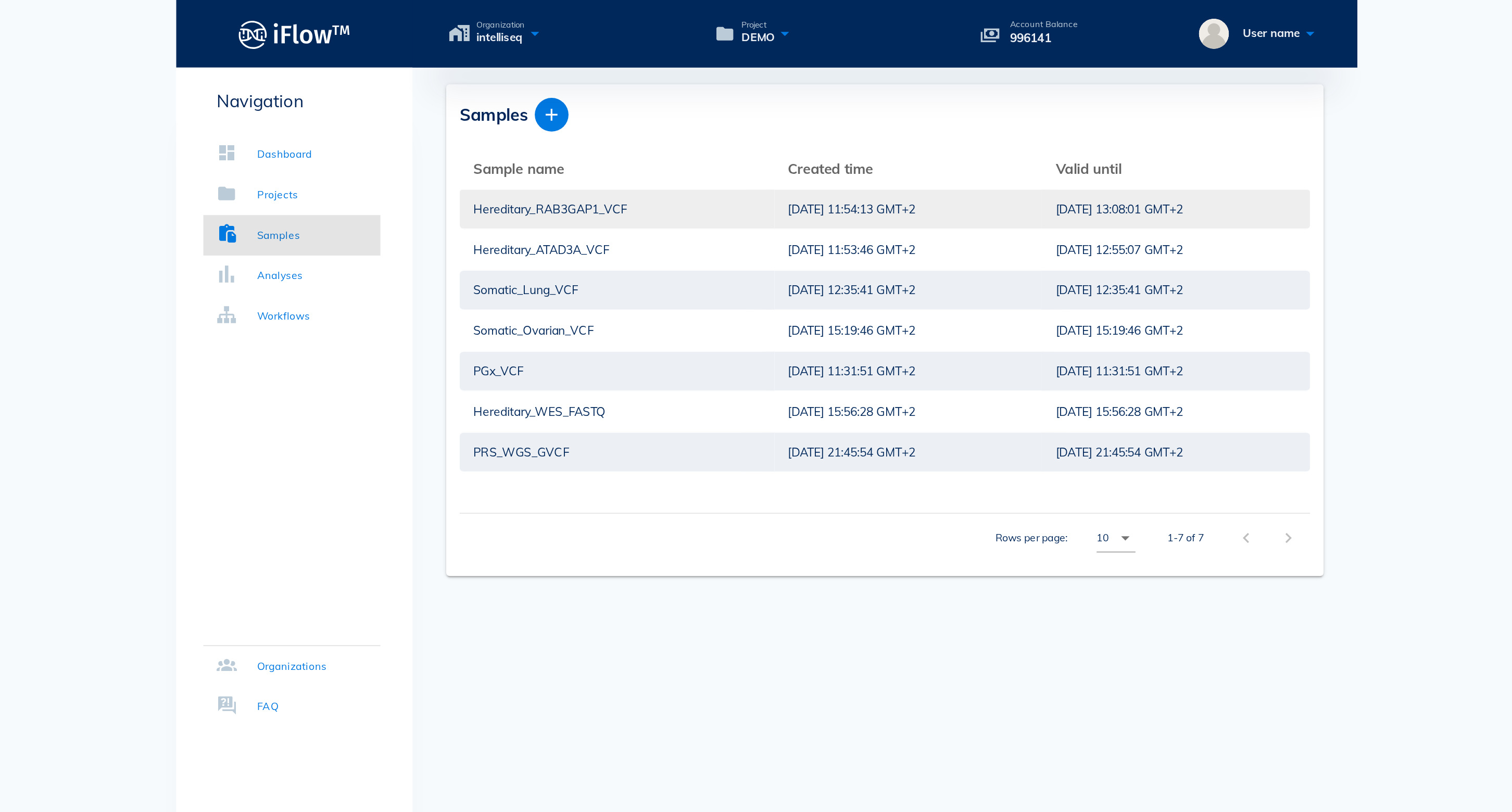
click at [575, 133] on div "Hereditary_RAB3GAP1_VCF" at bounding box center [664, 129] width 178 height 24
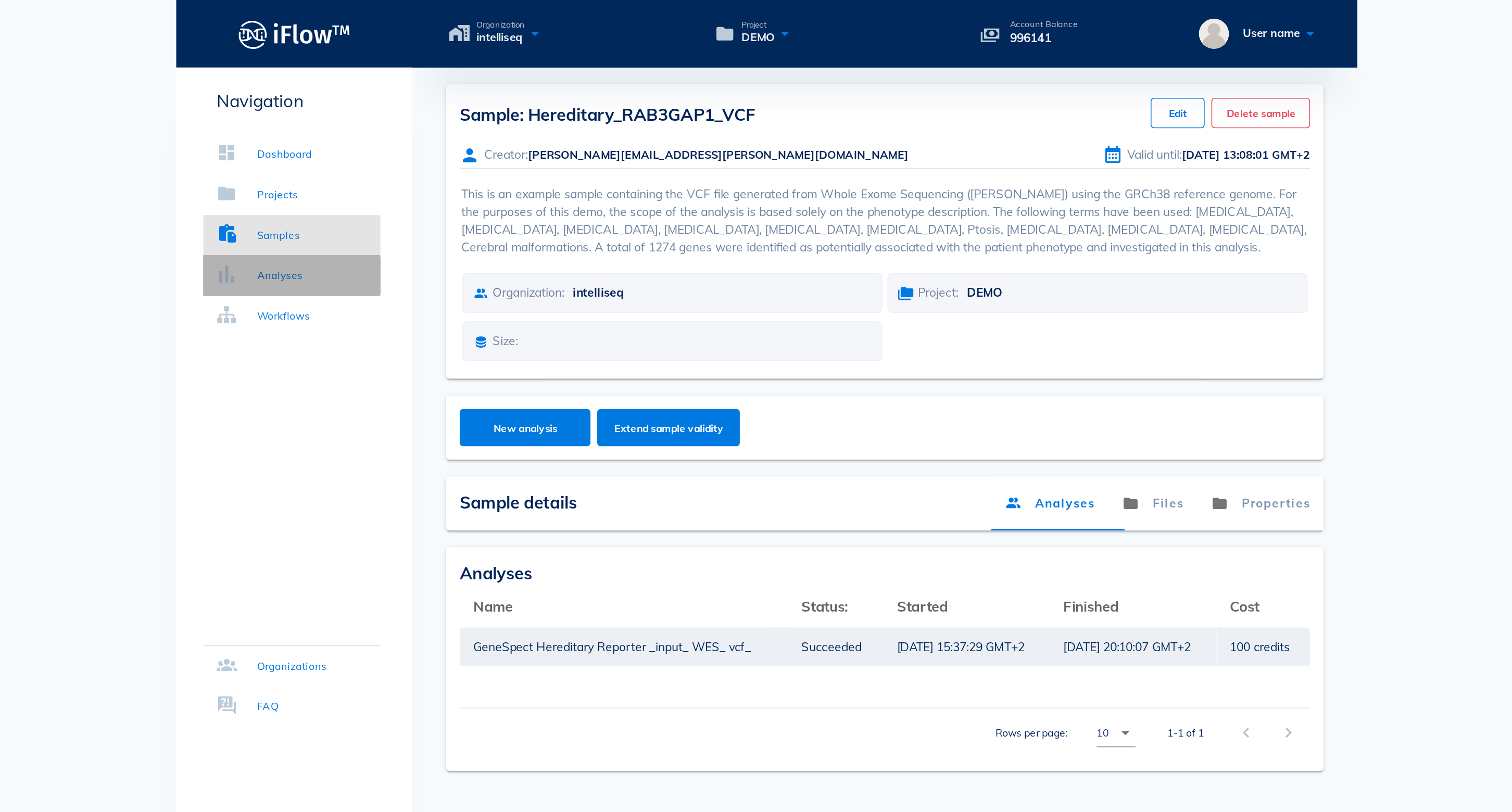
click at [441, 168] on div "Analyses" at bounding box center [455, 170] width 28 height 10
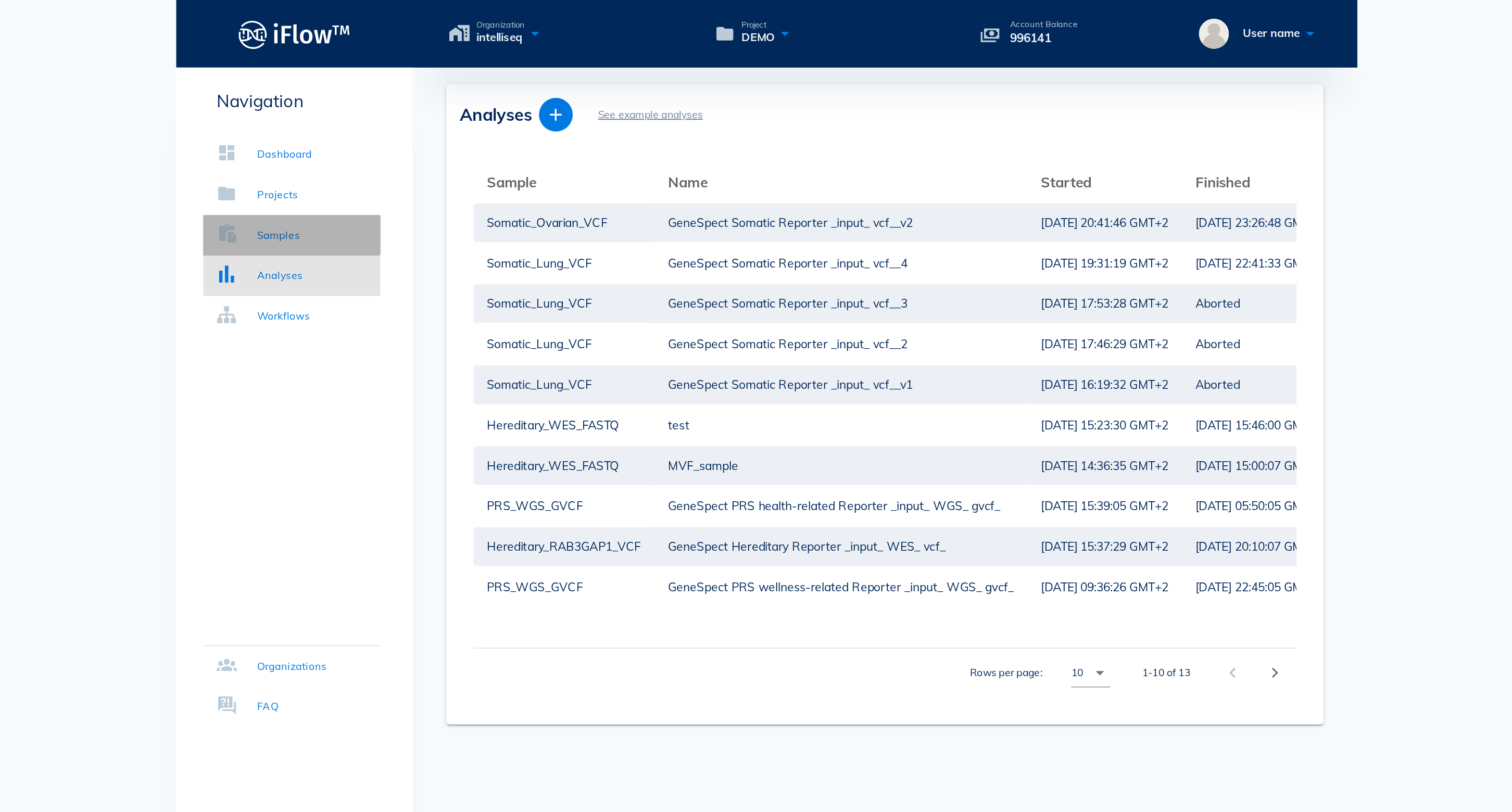
click at [441, 141] on div "Samples" at bounding box center [455, 145] width 27 height 10
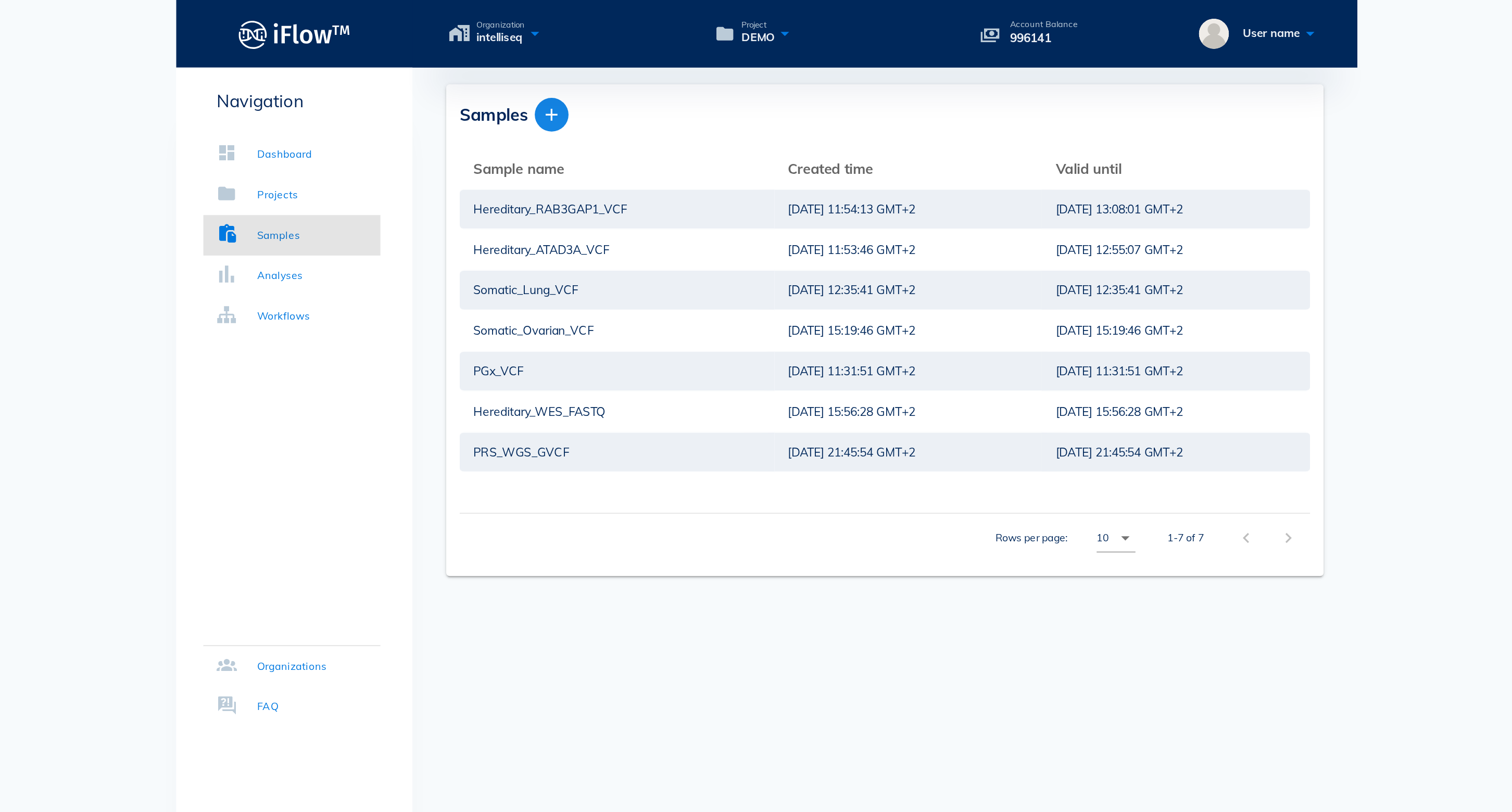
click at [617, 69] on icon "button" at bounding box center [623, 71] width 13 height 13
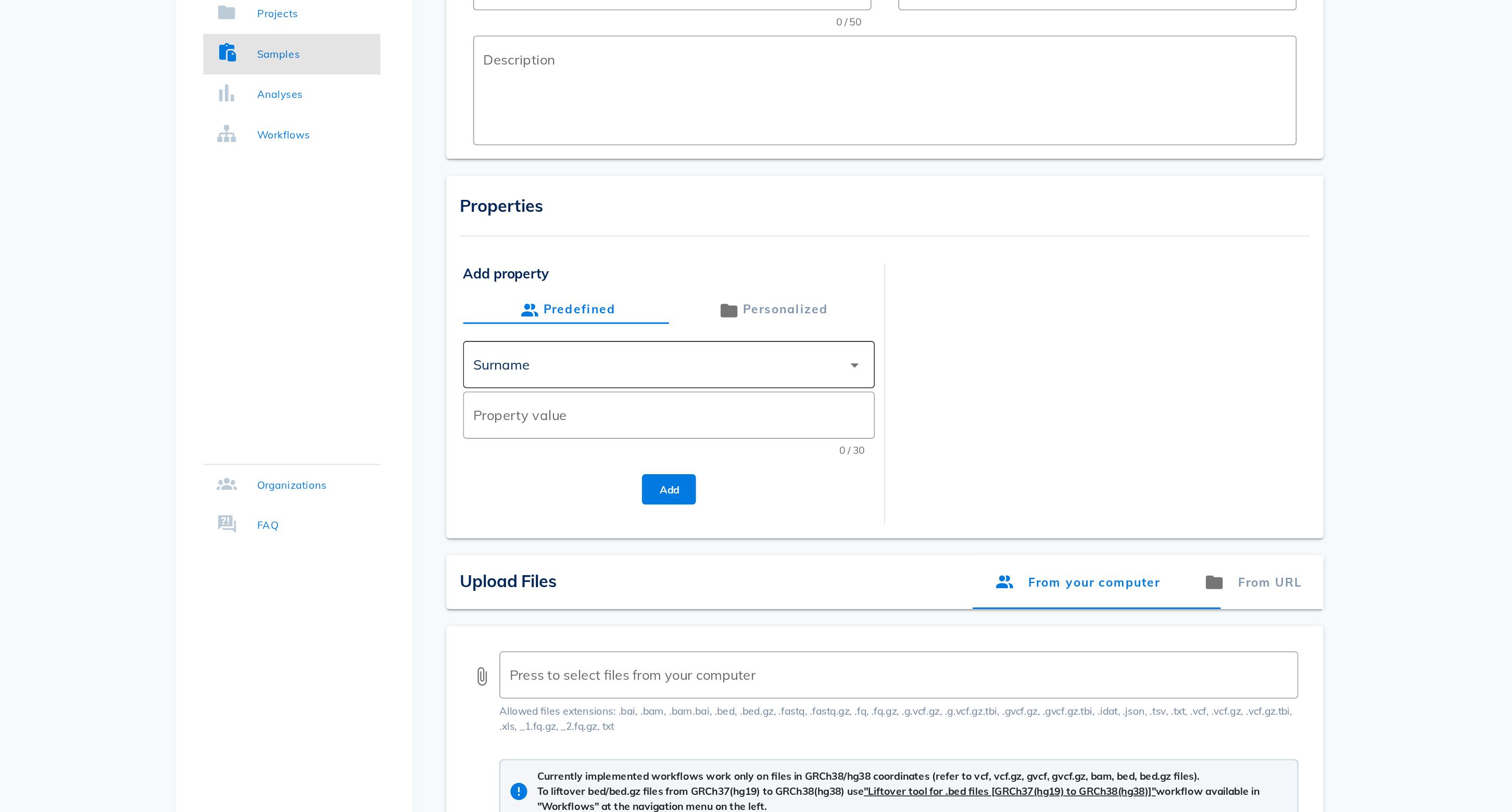
click at [575, 324] on div "Surname" at bounding box center [688, 336] width 227 height 25
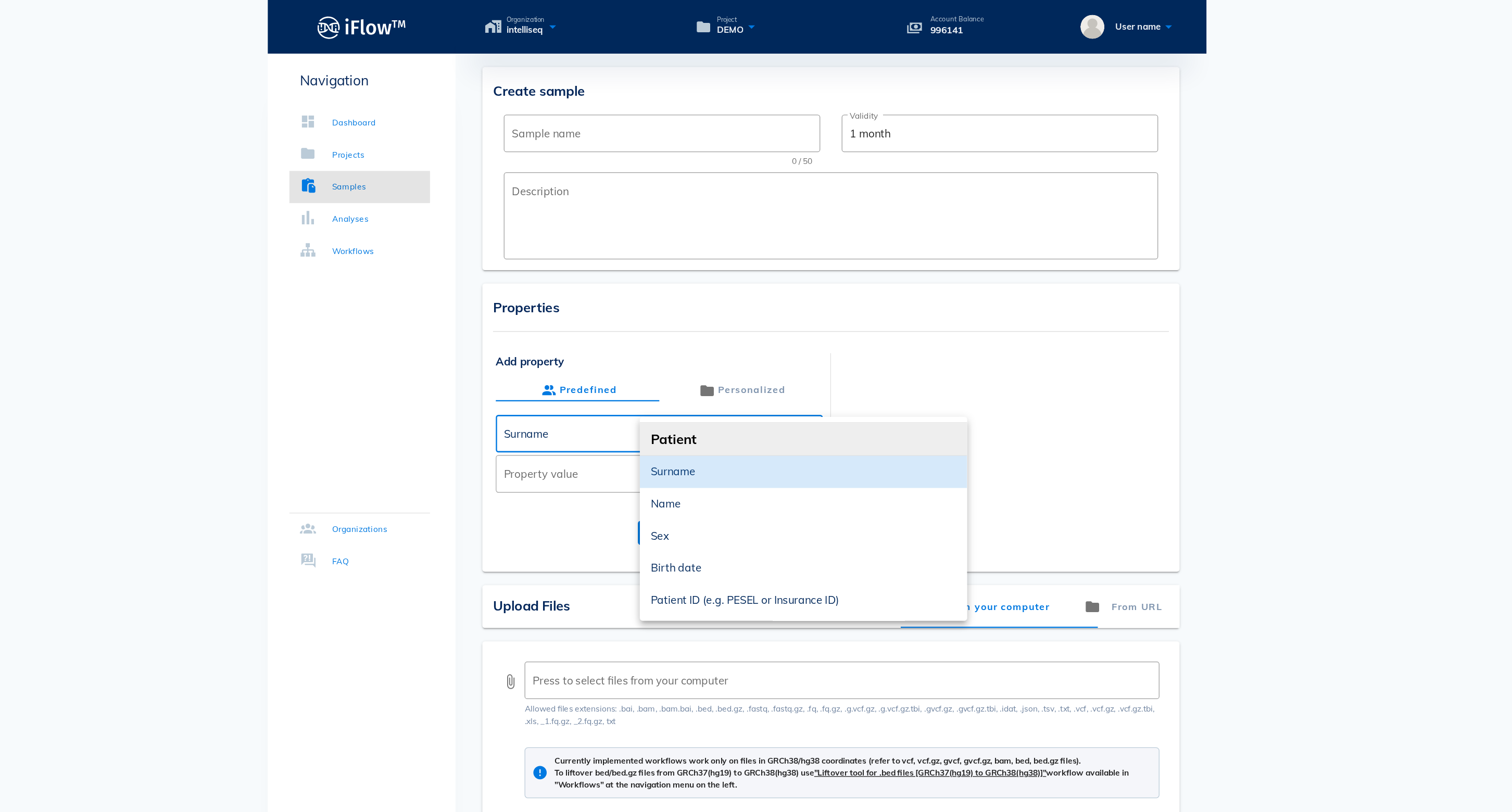
click at [891, 358] on div at bounding box center [961, 348] width 254 height 149
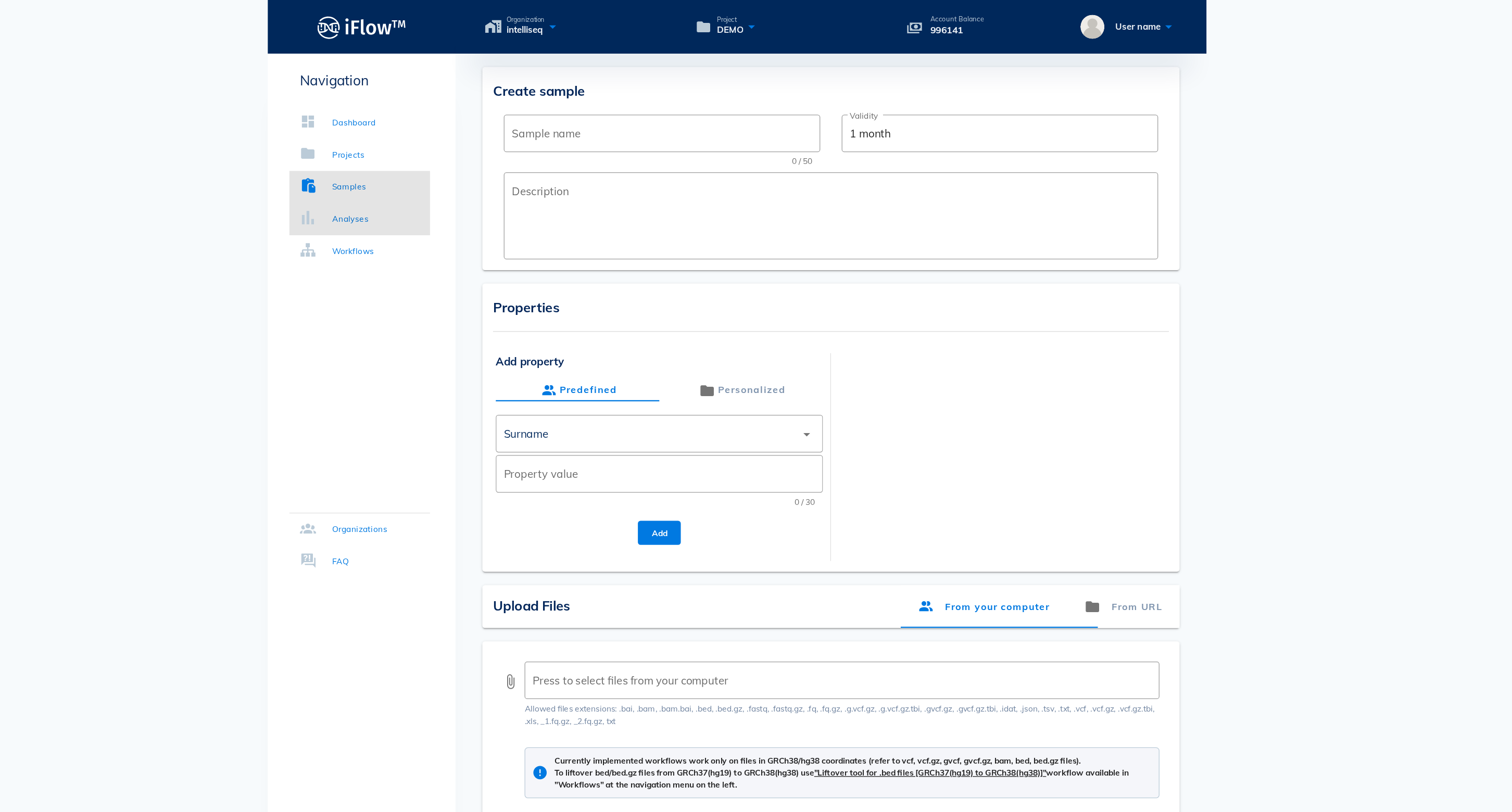
click at [441, 167] on div "Analyses" at bounding box center [455, 170] width 28 height 10
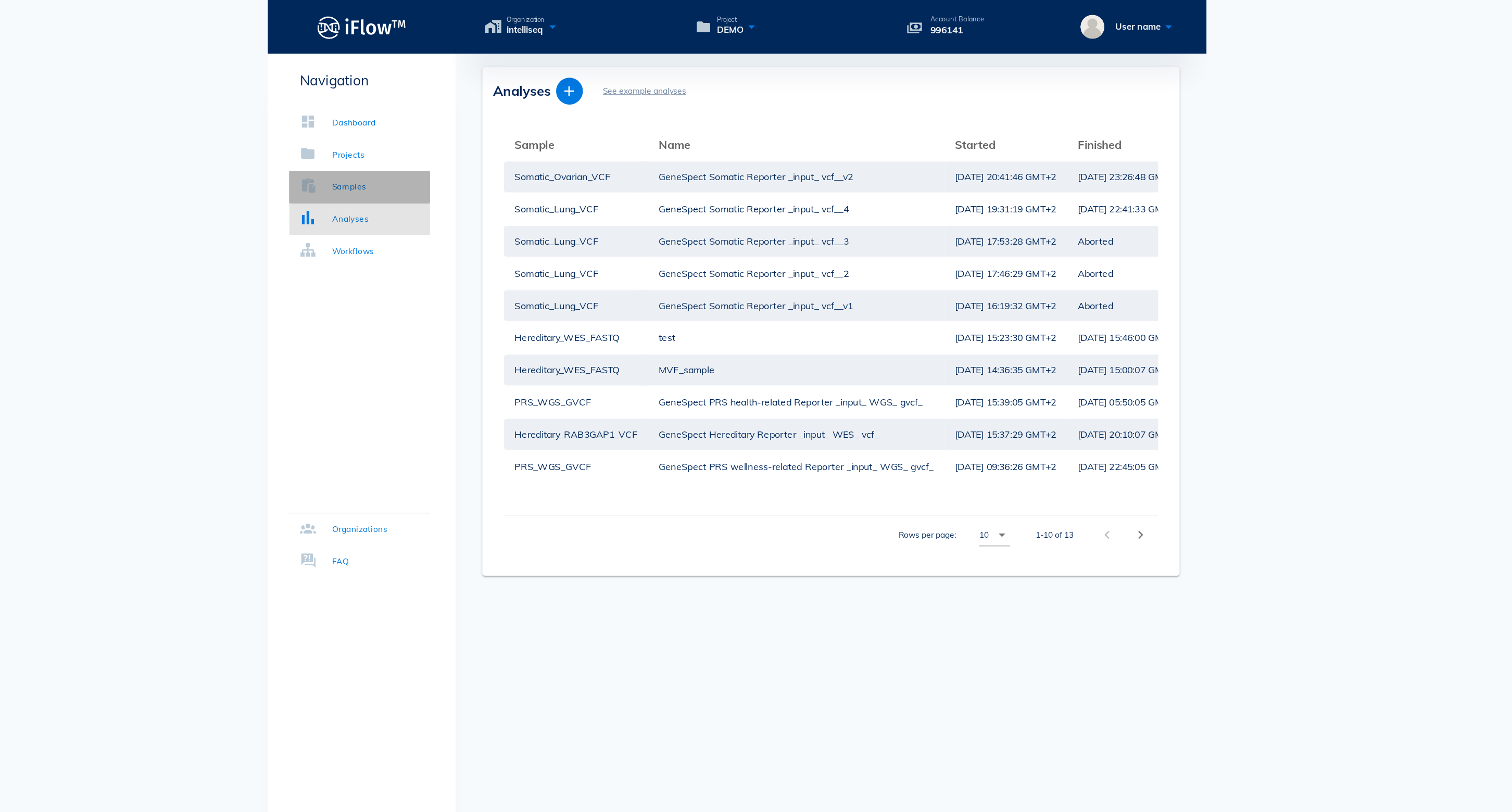
click at [441, 149] on div "Samples" at bounding box center [455, 145] width 27 height 10
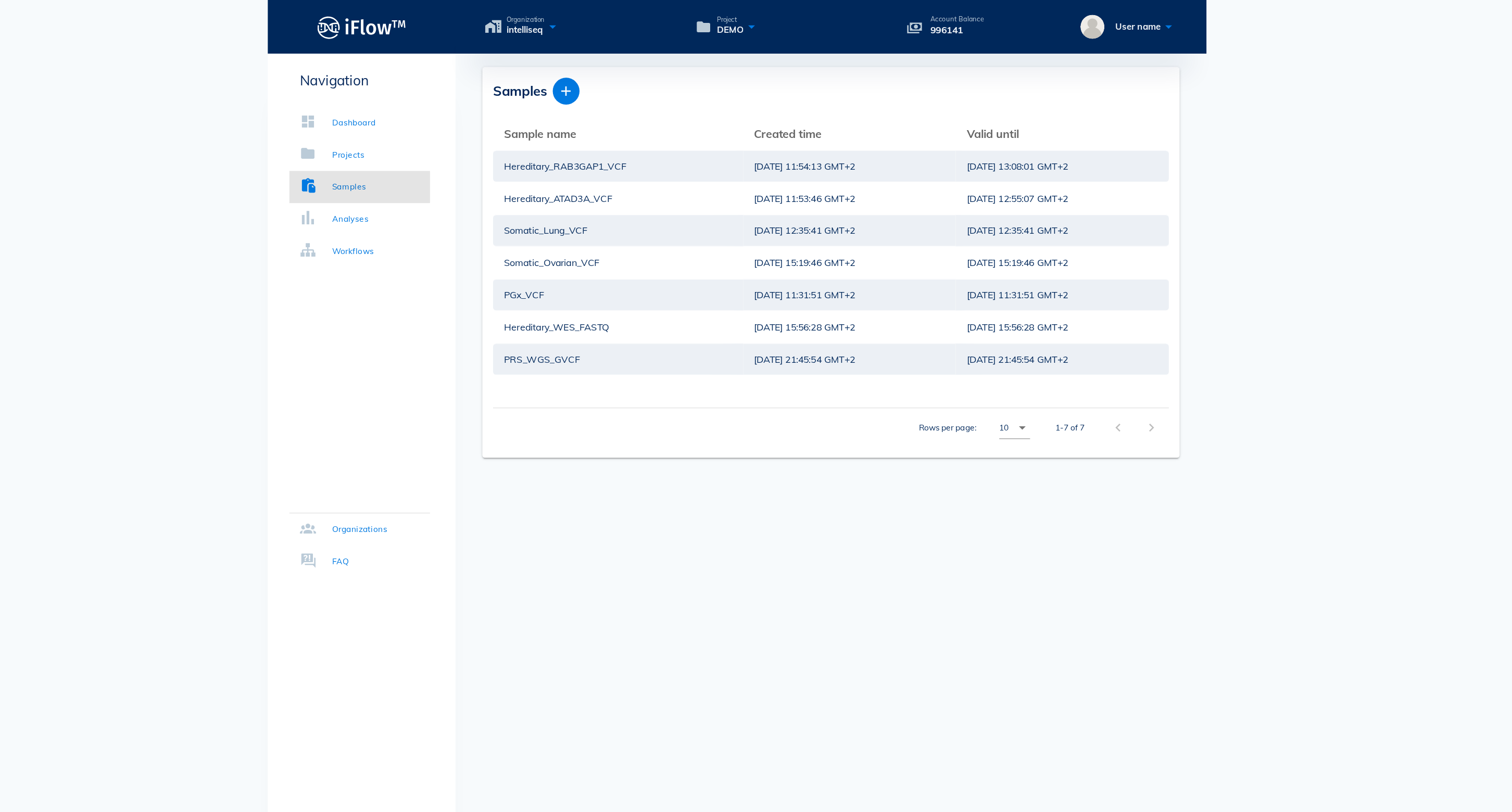
click at [609, 74] on div at bounding box center [850, 71] width 482 height 21
click at [617, 74] on icon "button" at bounding box center [623, 71] width 13 height 13
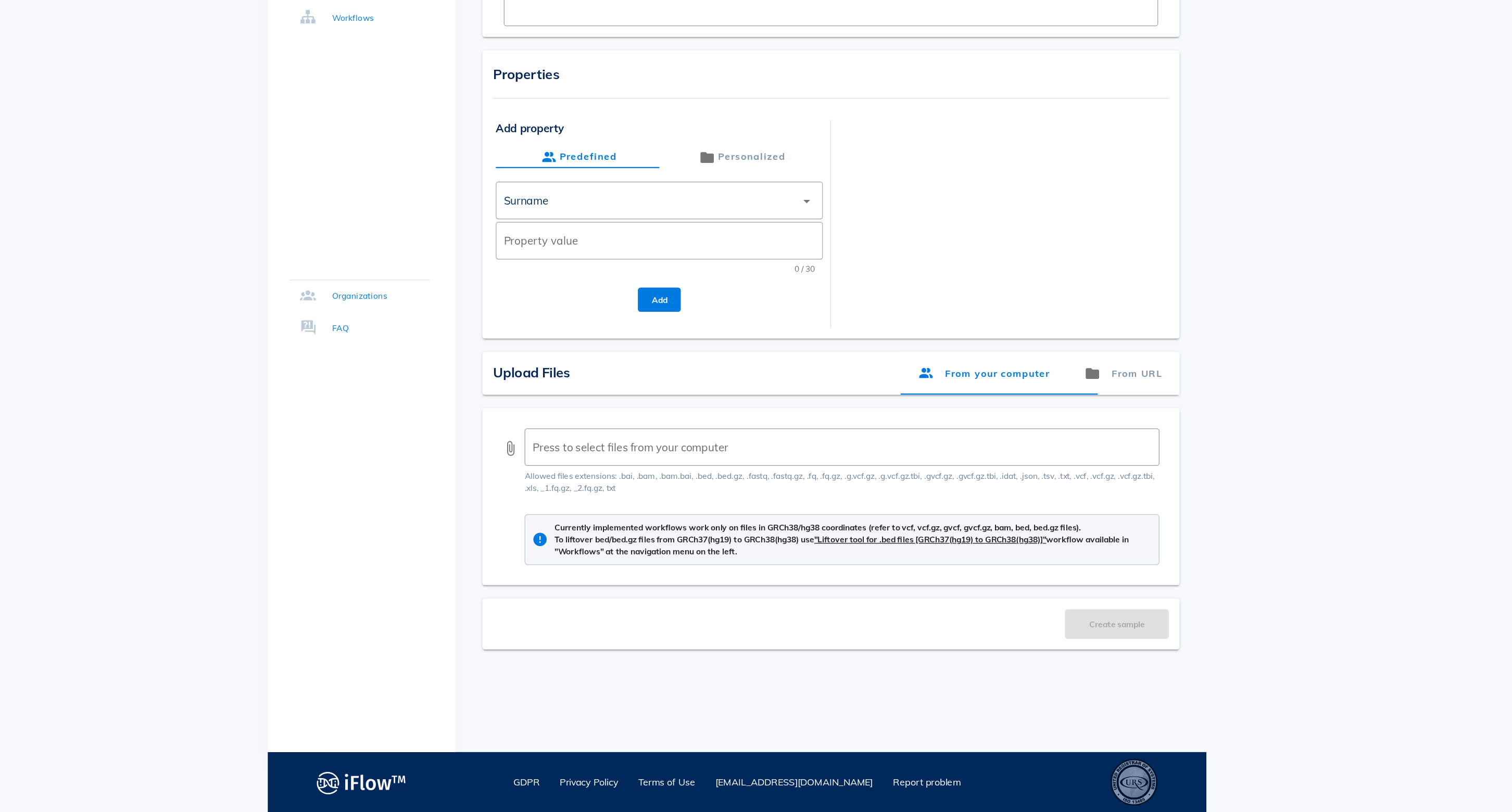
drag, startPoint x: 795, startPoint y: 387, endPoint x: 515, endPoint y: 372, distance: 280.4
click at [591, 546] on div "Allowed files extensions: .bai, .bam, .bam.bai, .bed, .bed.gz, .fastq, .fastq.g…" at bounding box center [840, 555] width 498 height 19
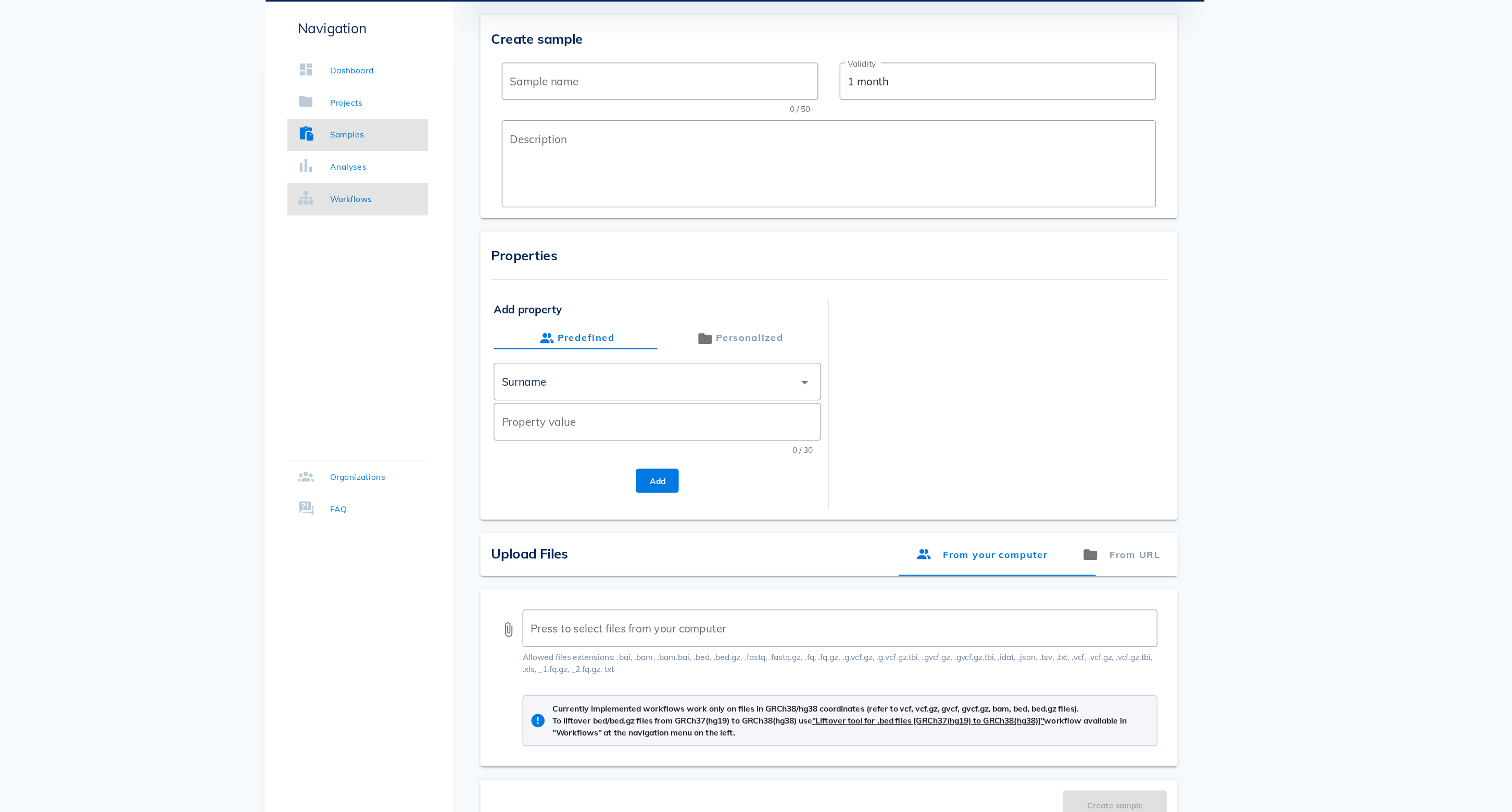
click at [441, 190] on div "Workflows" at bounding box center [458, 195] width 33 height 10
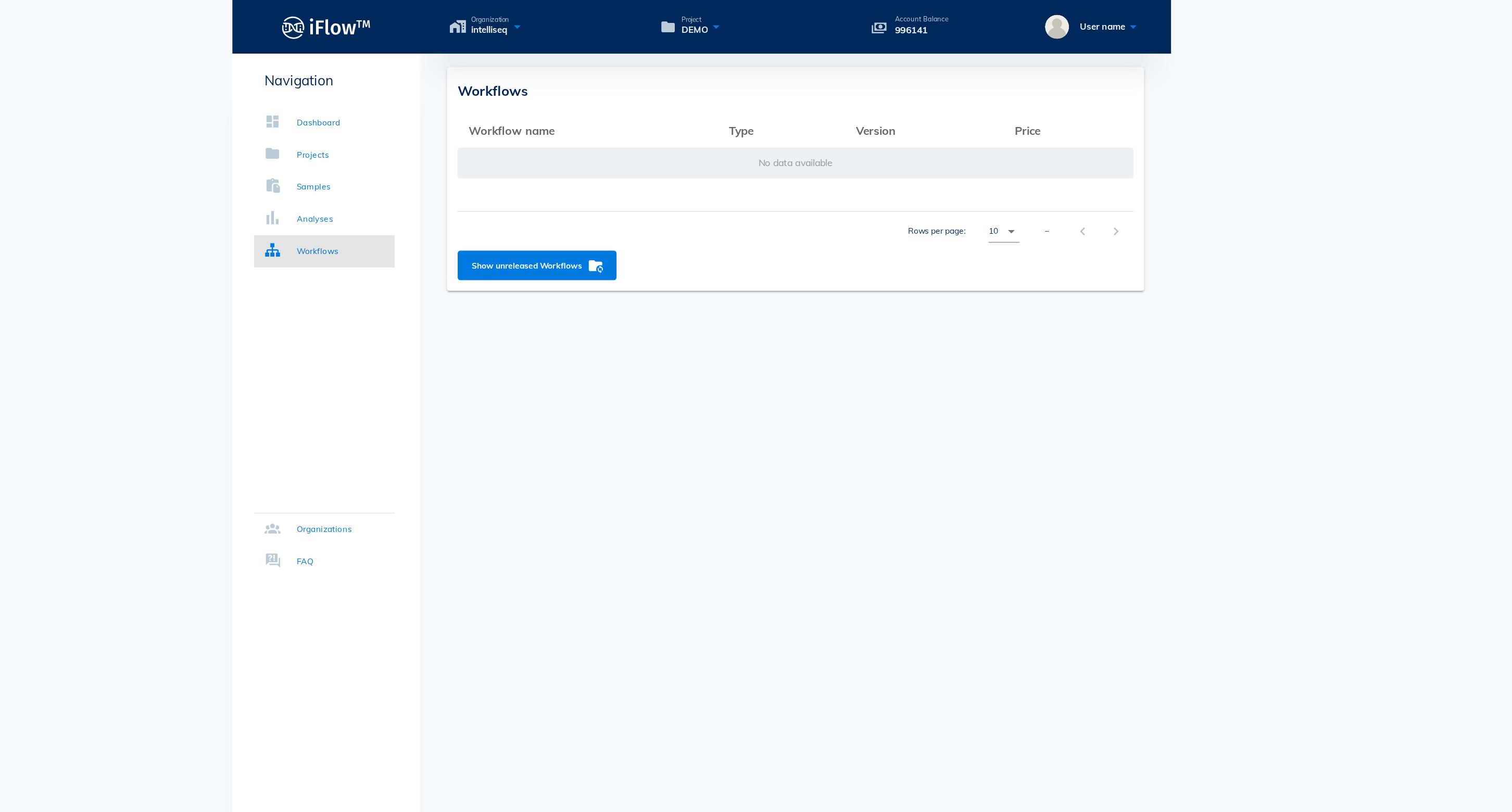
click at [573, 129] on td "No data available" at bounding box center [828, 126] width 525 height 25
click at [441, 165] on div "Analyses" at bounding box center [455, 170] width 28 height 10
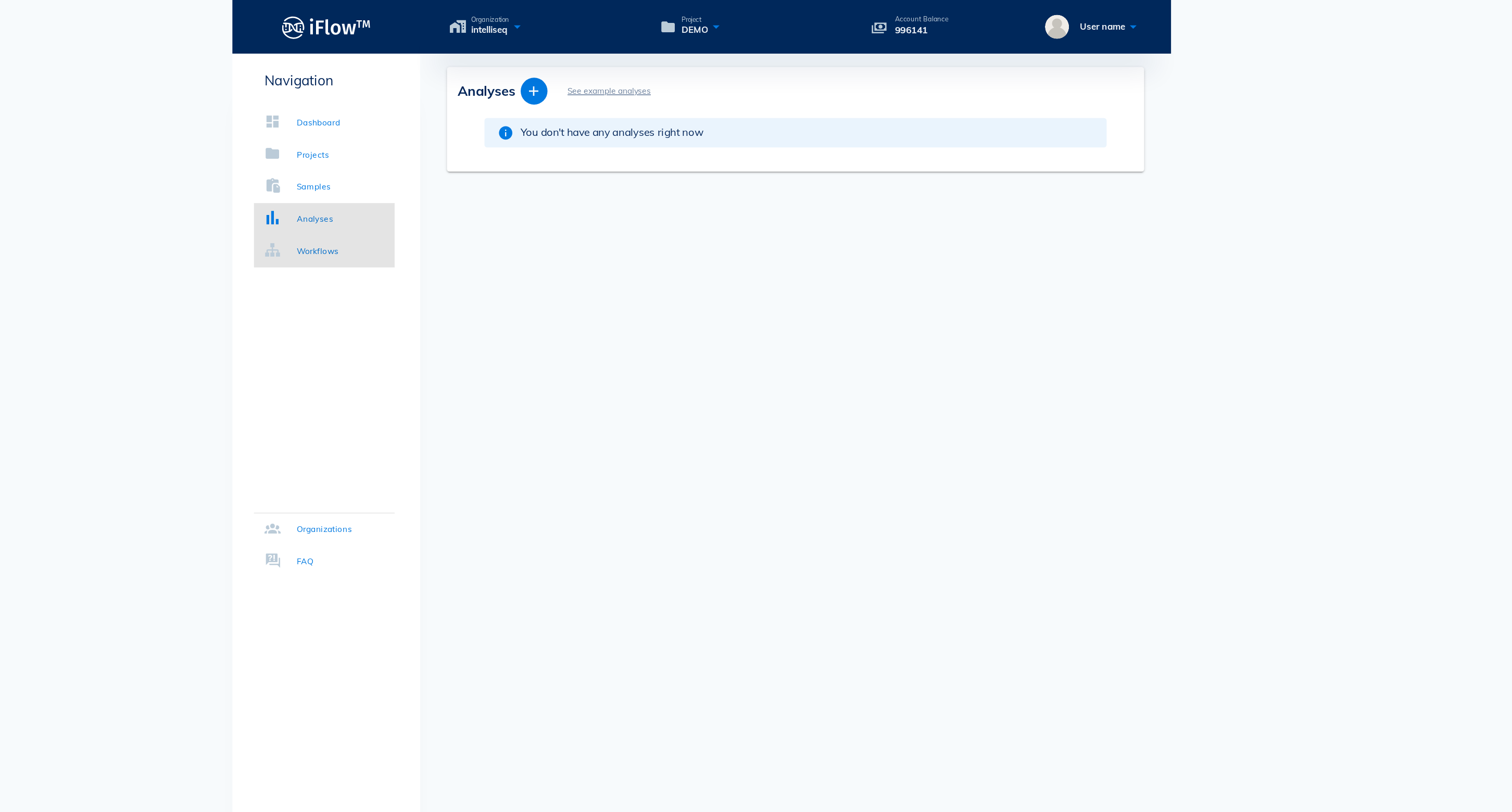
click at [441, 195] on div "Workflows" at bounding box center [458, 195] width 33 height 10
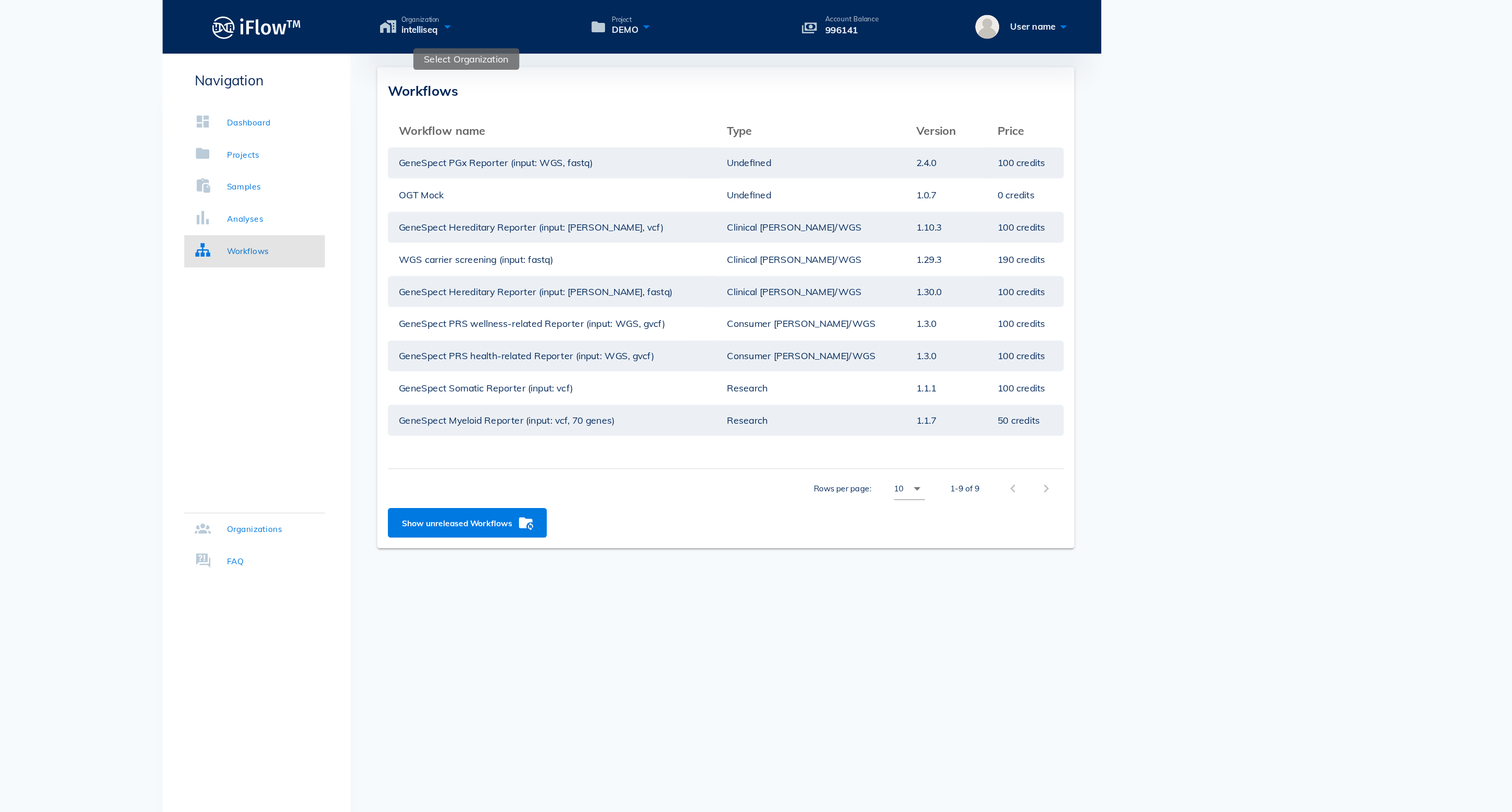
click at [607, 21] on icon at bounding box center [613, 21] width 13 height 15
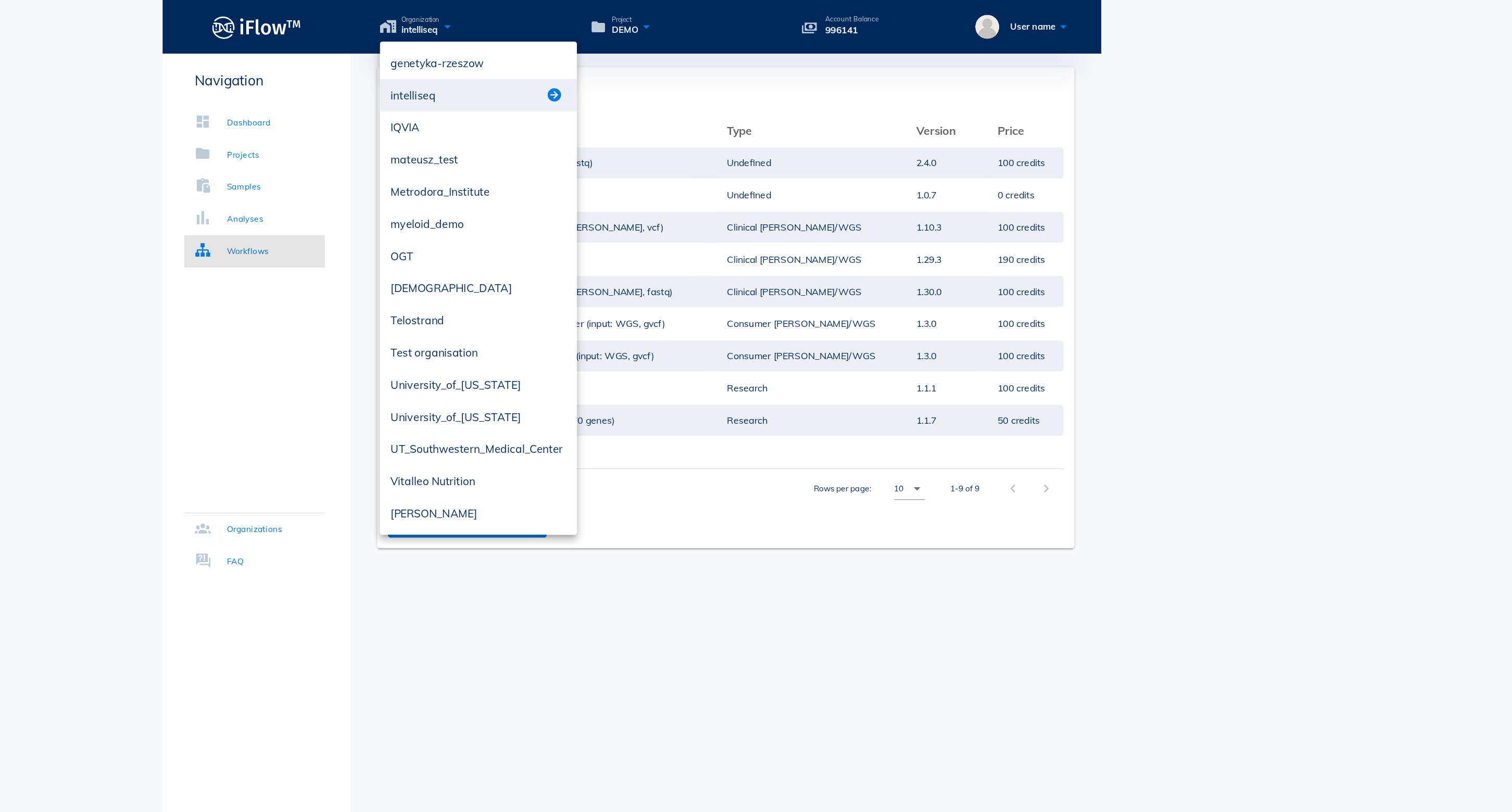
click at [690, 75] on div at bounding box center [697, 74] width 16 height 13
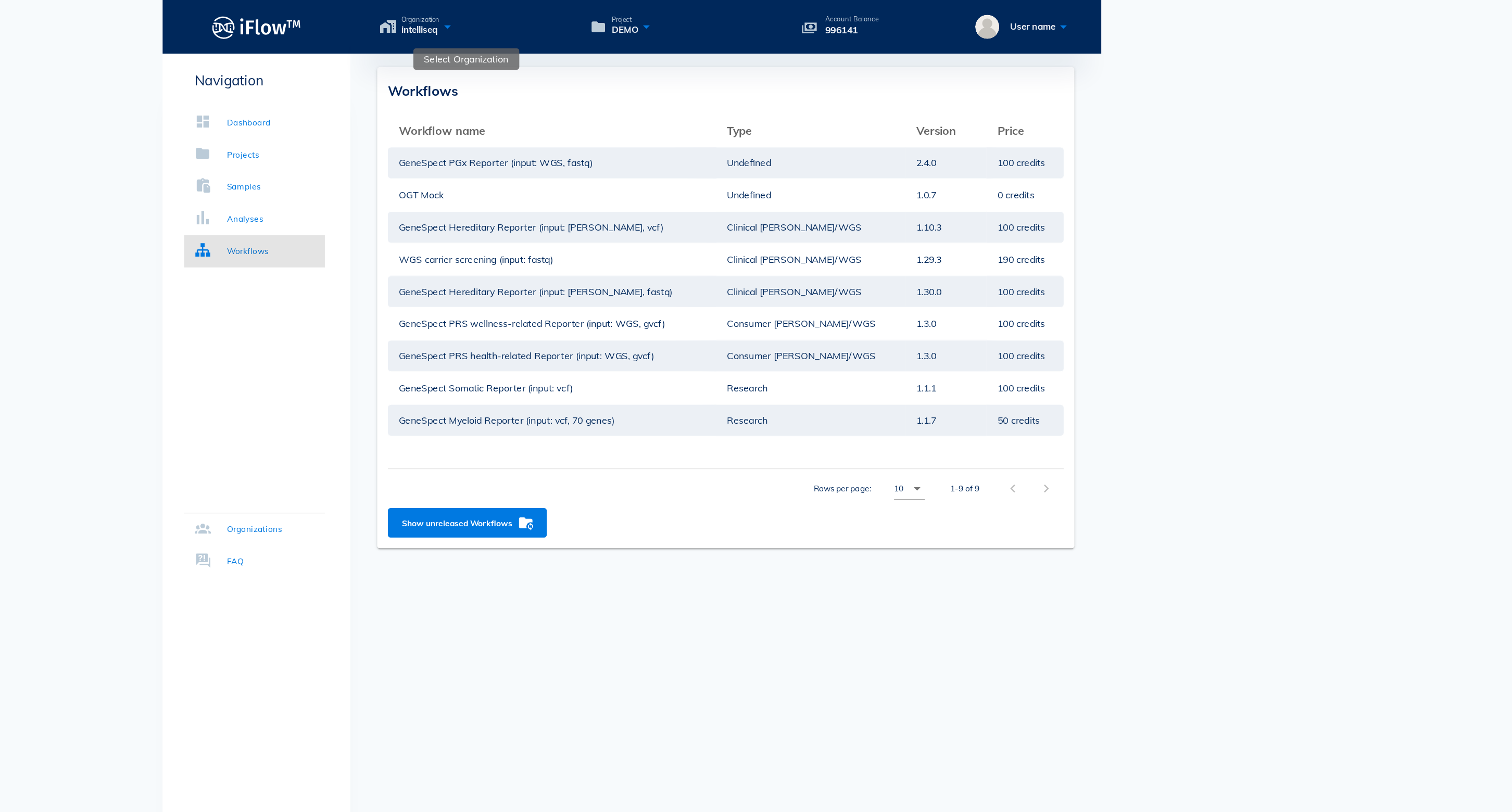
click at [607, 24] on icon at bounding box center [613, 21] width 13 height 15
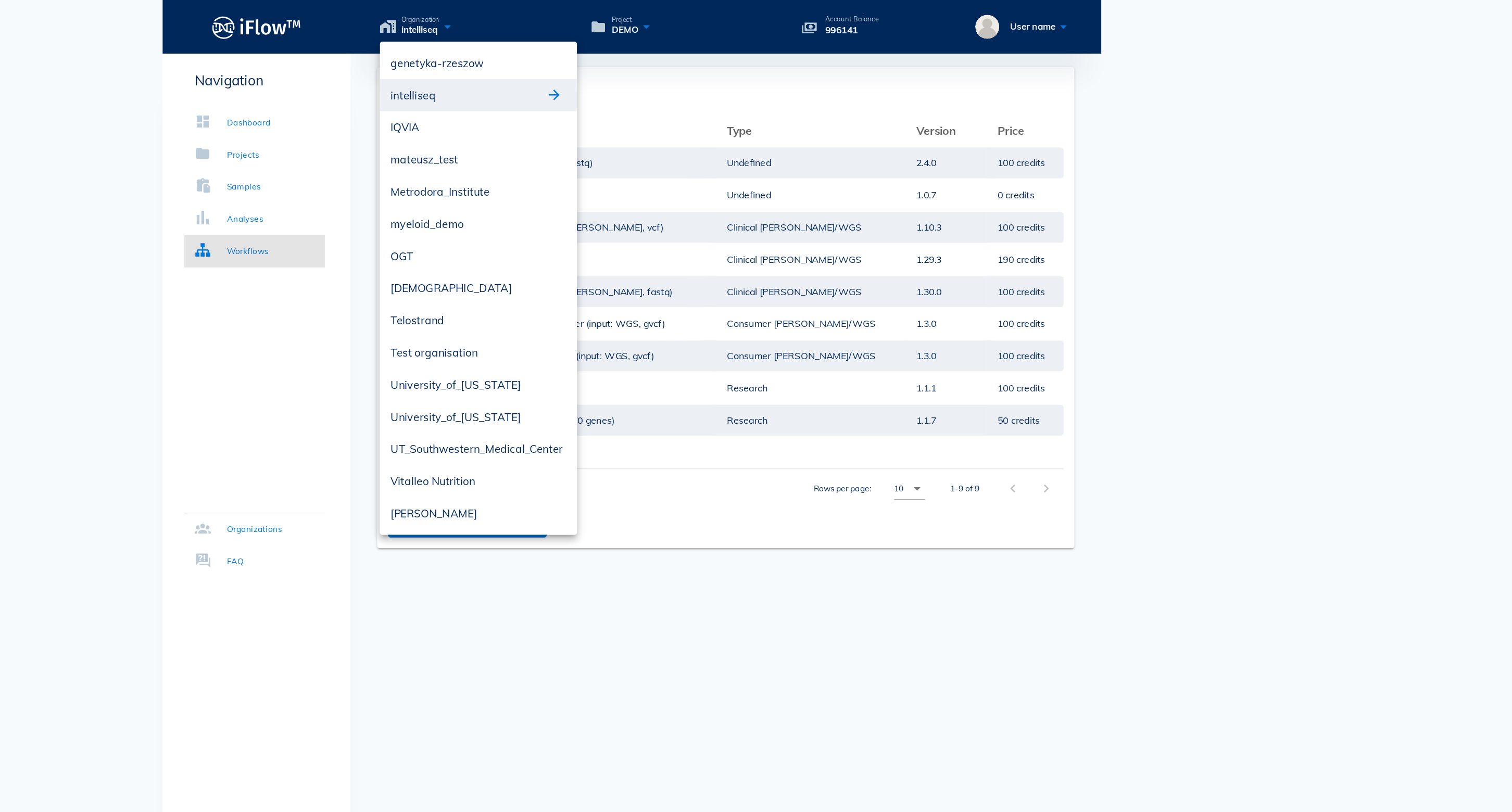
click at [690, 74] on button "button" at bounding box center [696, 74] width 13 height 13
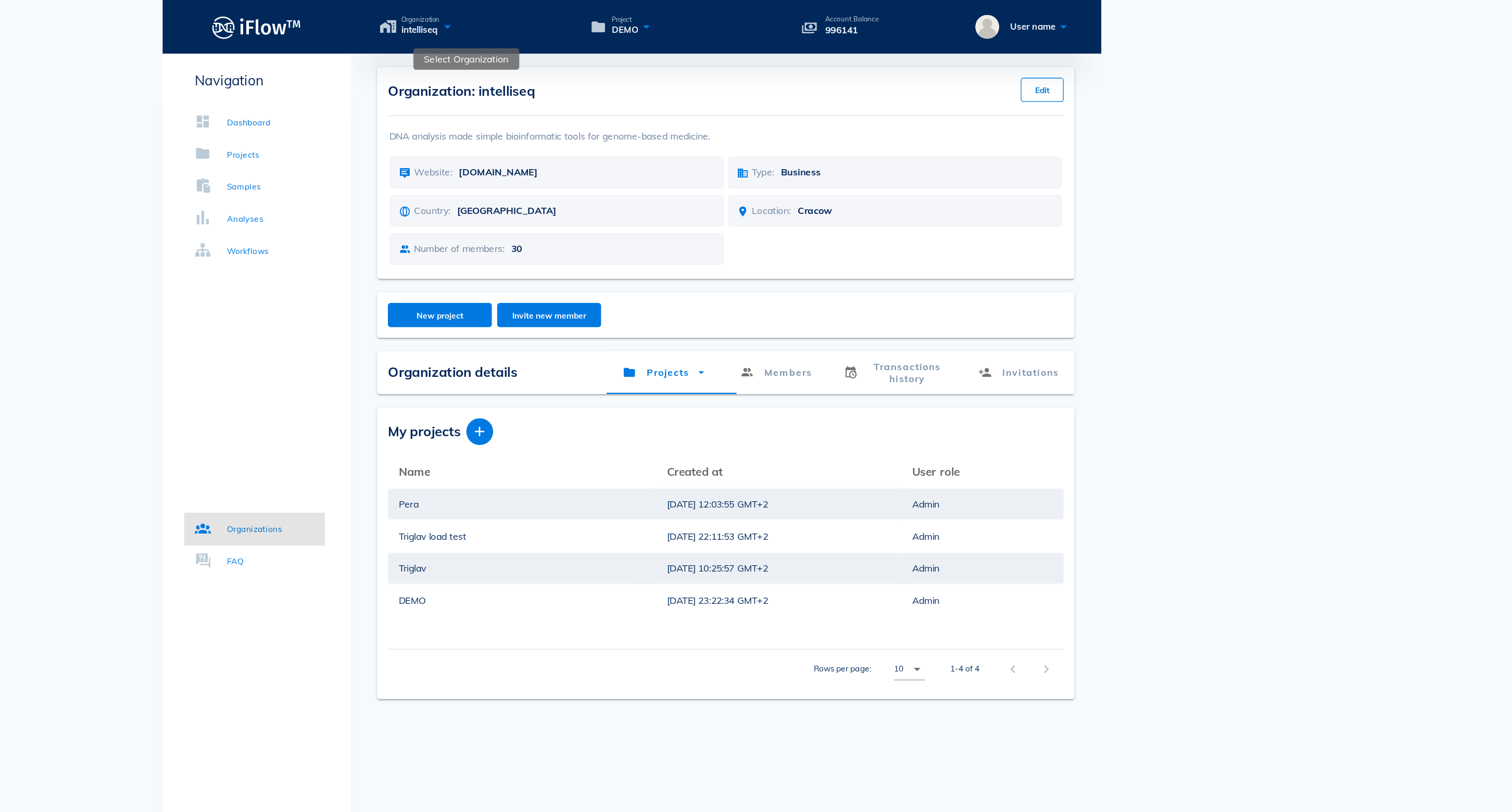
drag, startPoint x: 353, startPoint y: 27, endPoint x: 307, endPoint y: 13, distance: 48.1
click at [560, 13] on div "Organization intelliseq" at bounding box center [637, 21] width 153 height 15
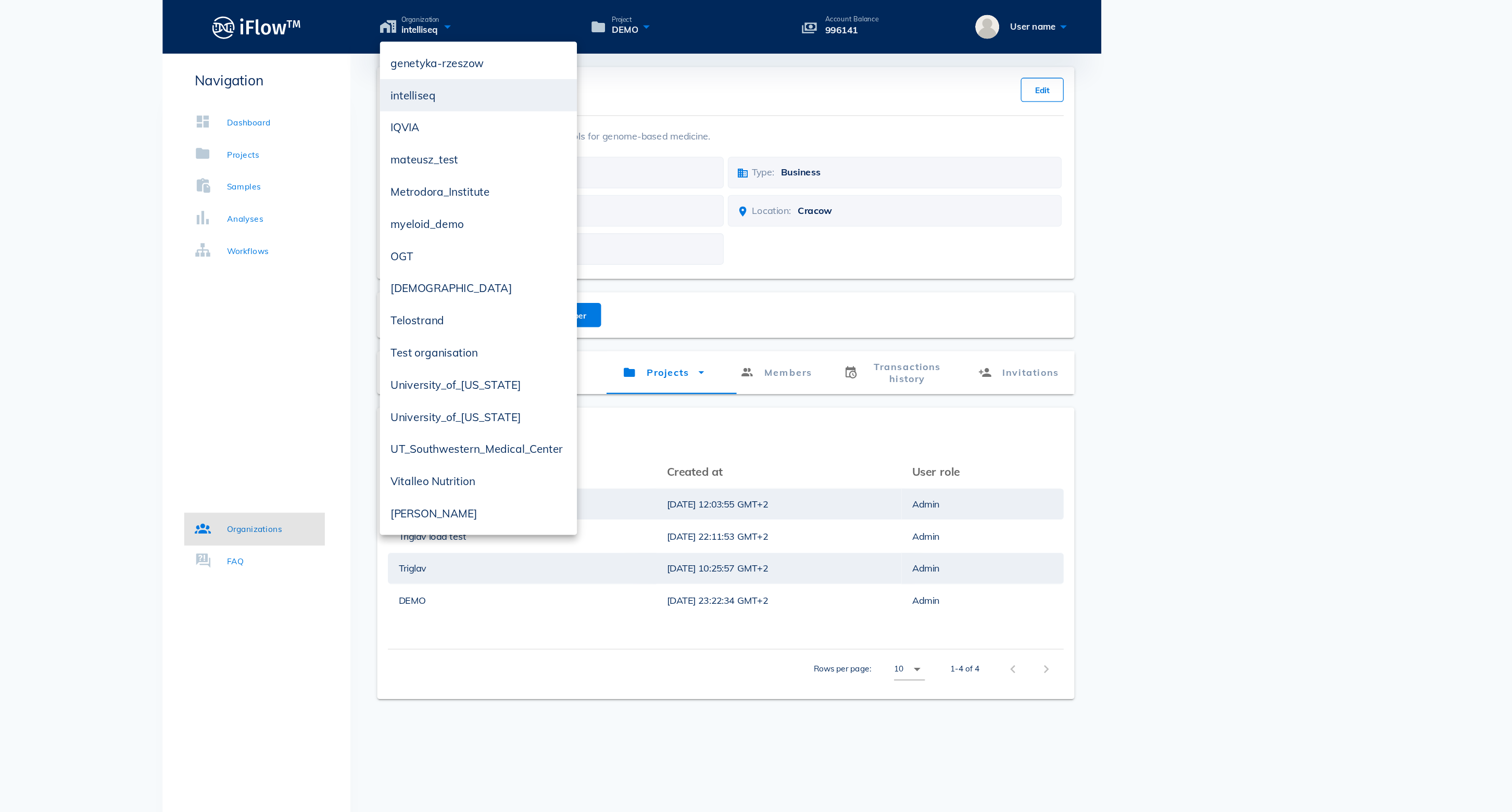
click at [391, 259] on div "Navigation Dashboard Projects Samples Analyses Workflows Organizations FAQ" at bounding box center [464, 403] width 146 height 724
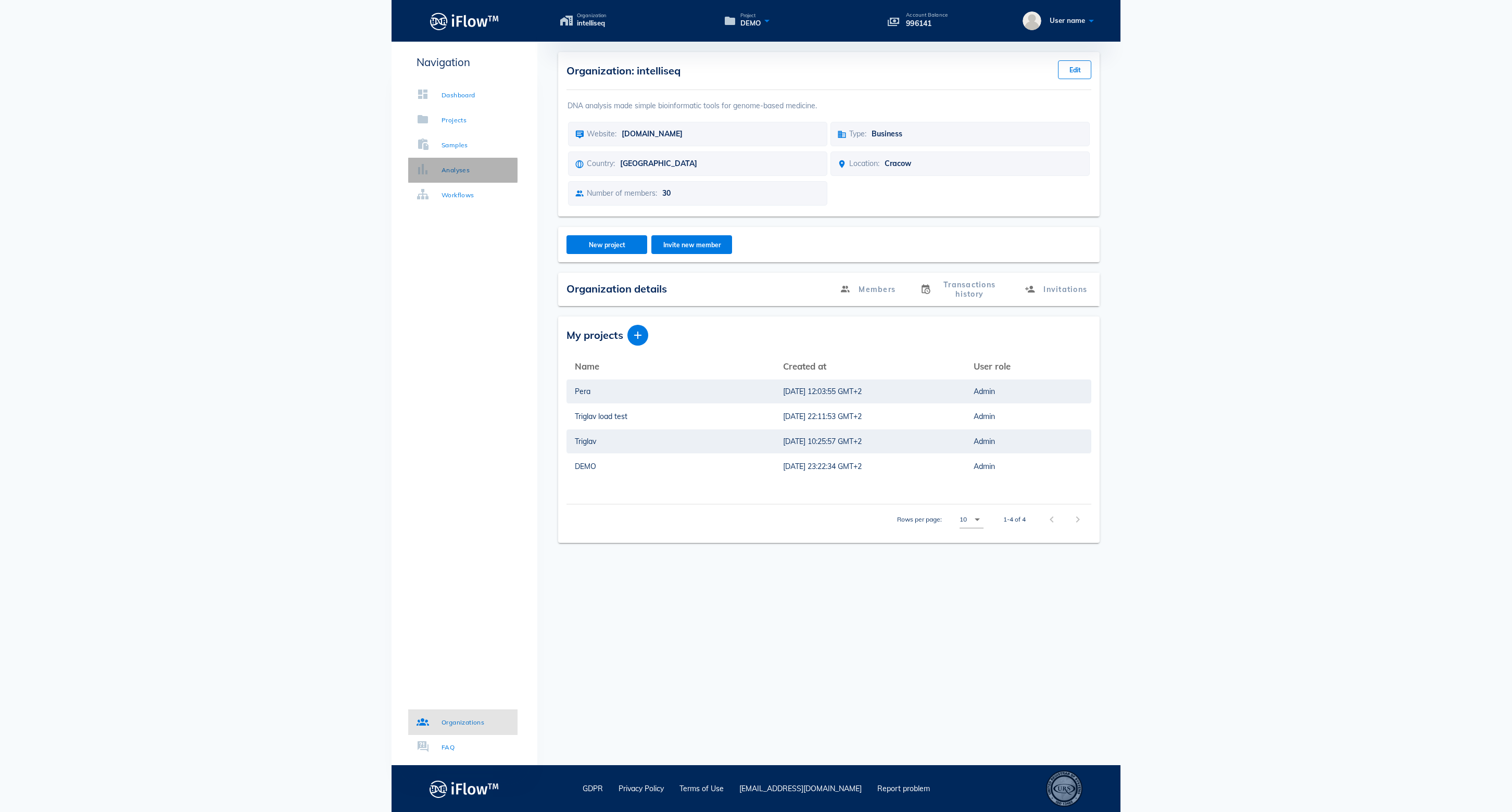
click at [458, 168] on div "Analyses" at bounding box center [455, 170] width 28 height 10
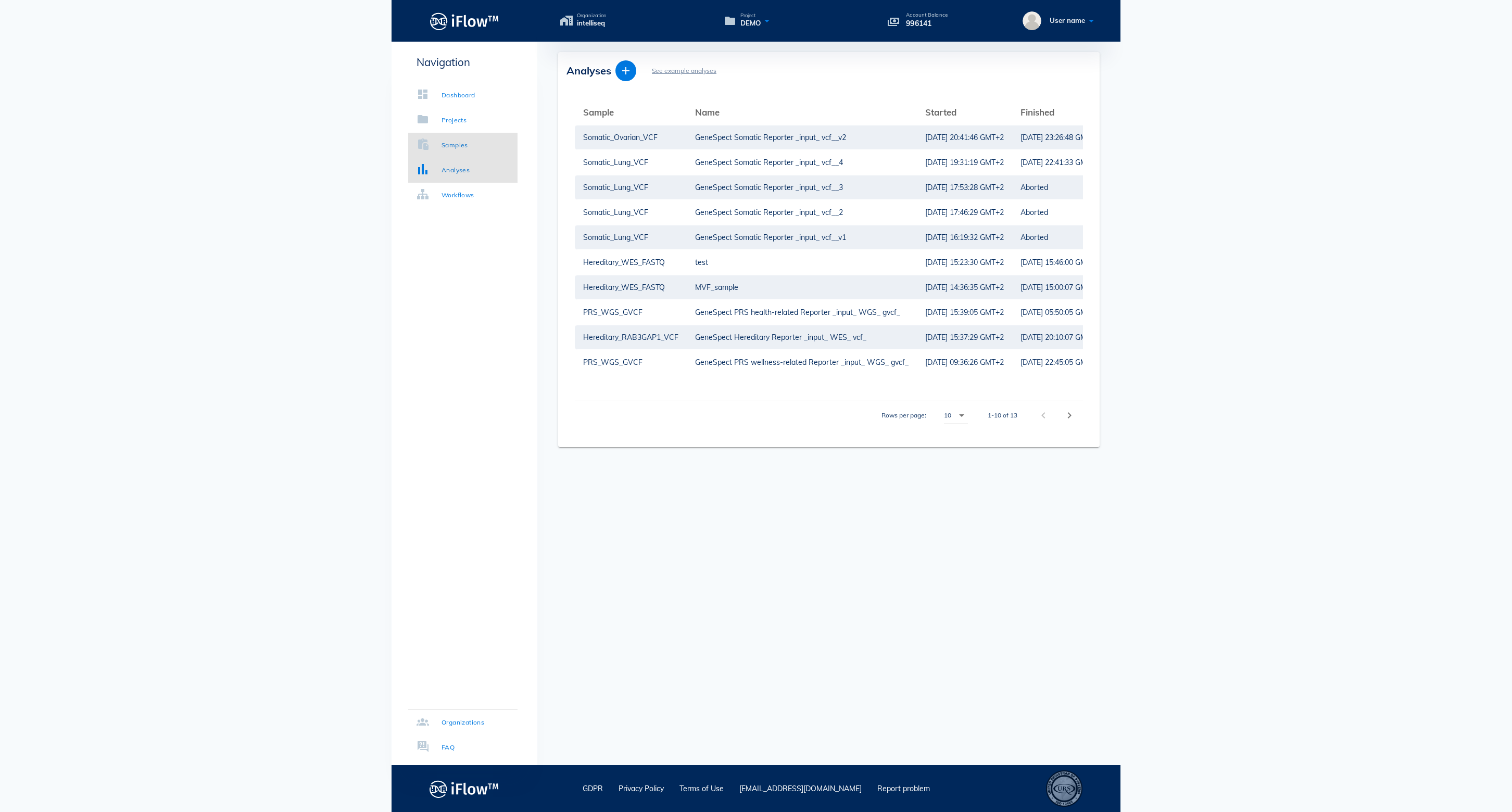
click at [447, 142] on div "Samples" at bounding box center [455, 145] width 27 height 10
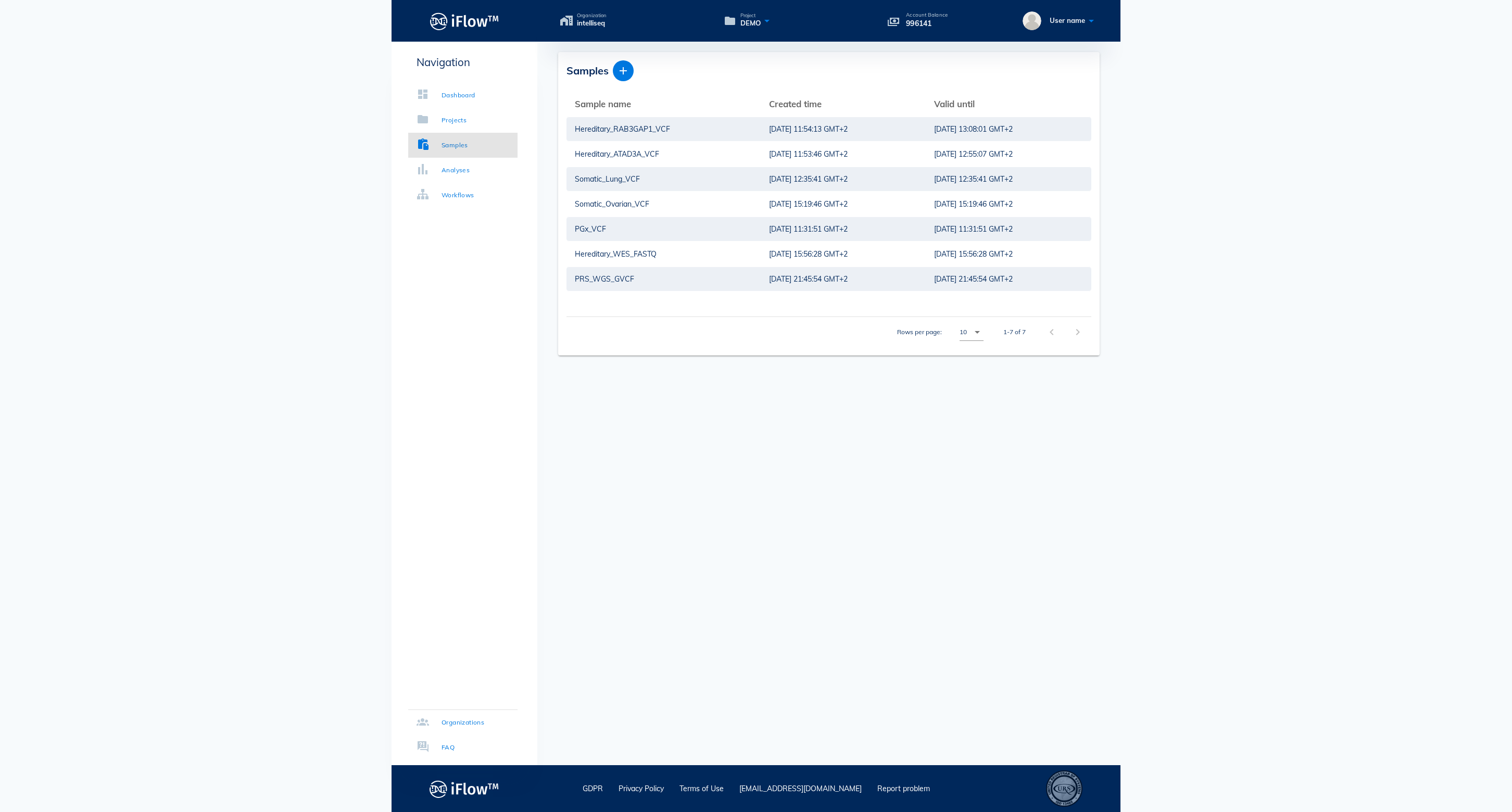
click at [475, 217] on div "Navigation Dashboard Projects Samples Analyses Workflows Organizations FAQ" at bounding box center [464, 403] width 146 height 724
click at [463, 174] on div "Analyses" at bounding box center [455, 170] width 28 height 10
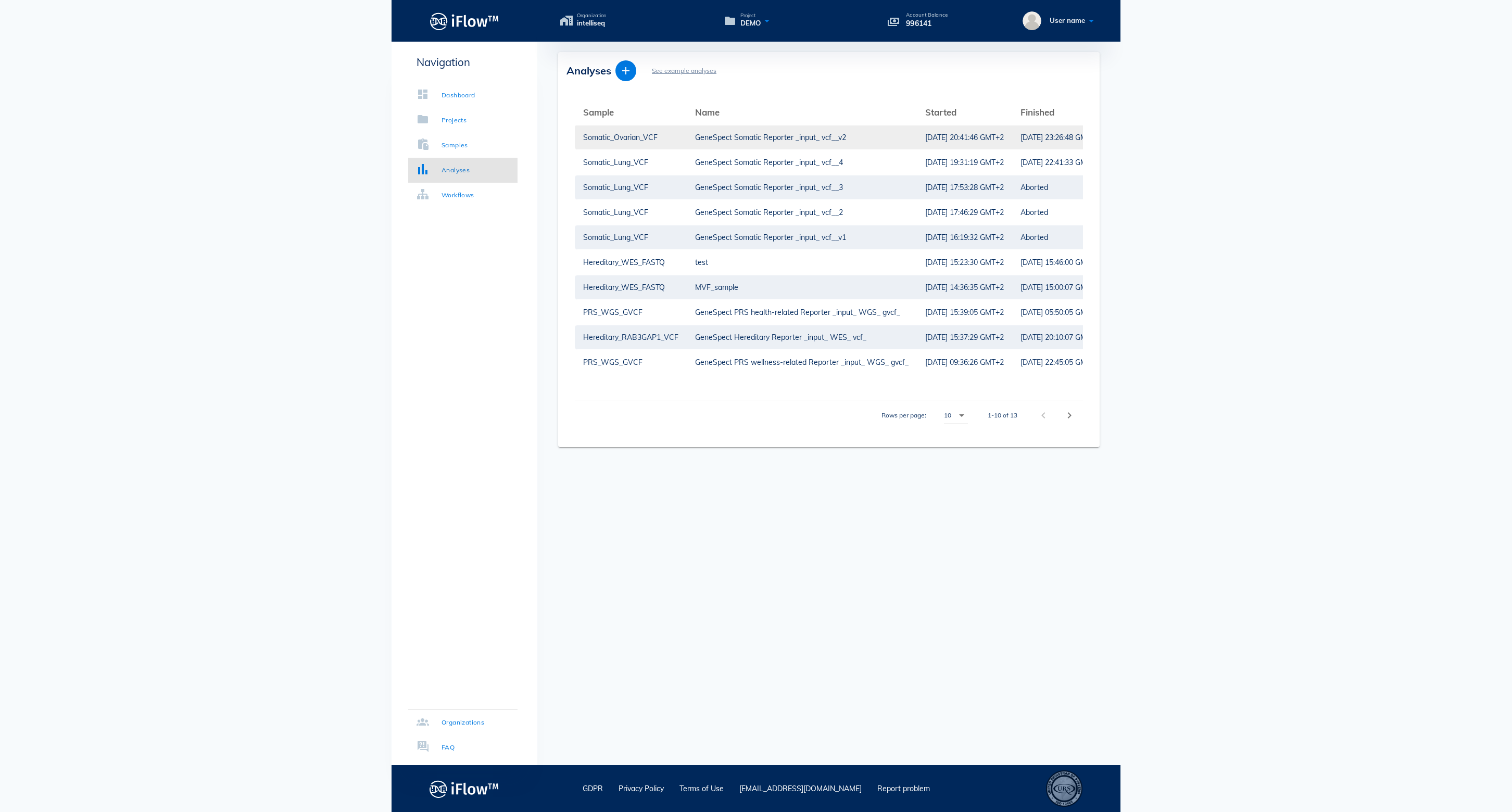
click at [815, 139] on div "GeneSpect Somatic Reporter _input_ vcf__v2" at bounding box center [802, 138] width 214 height 24
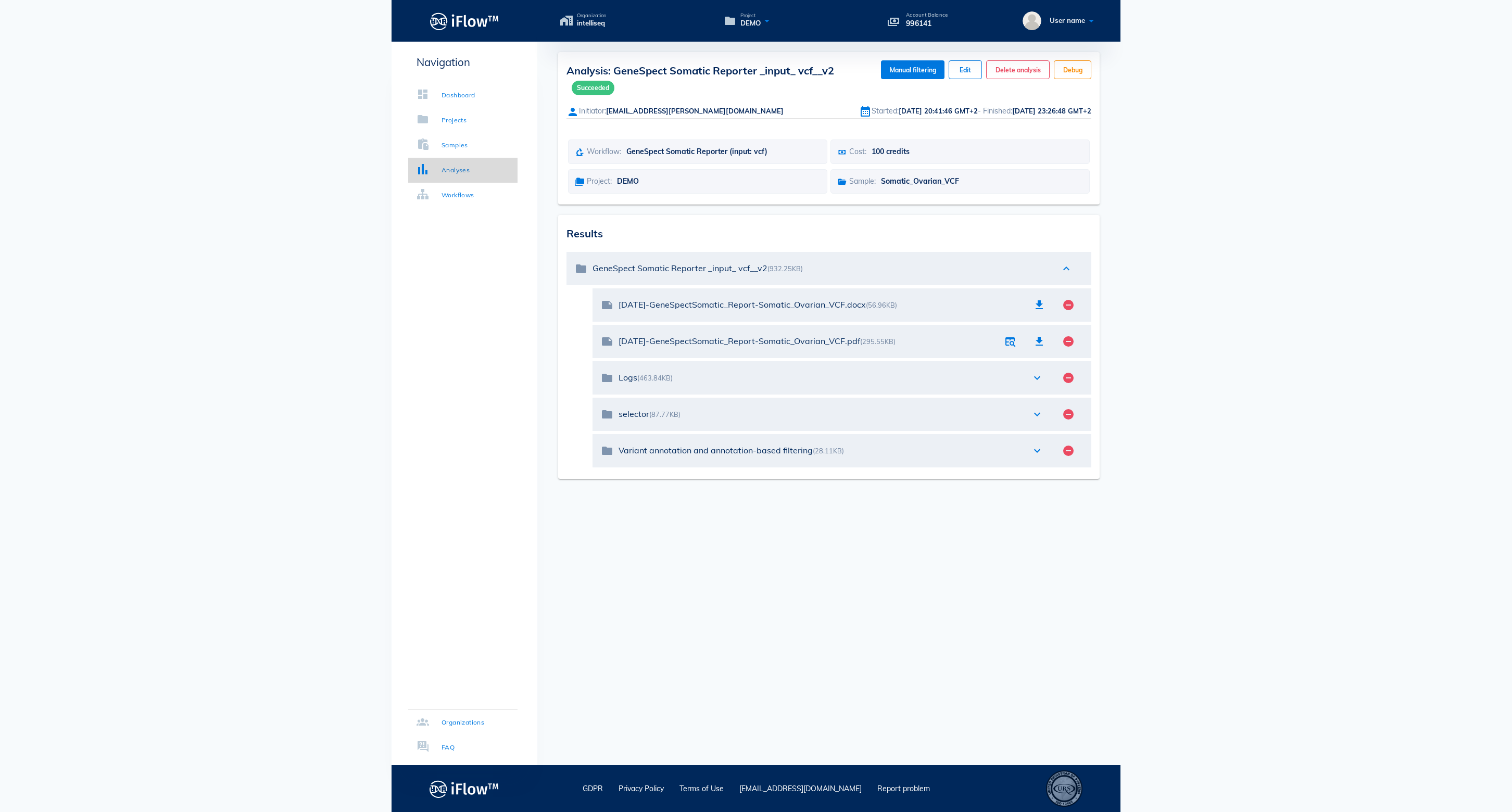
click at [499, 170] on link "Analyses" at bounding box center [463, 170] width 109 height 25
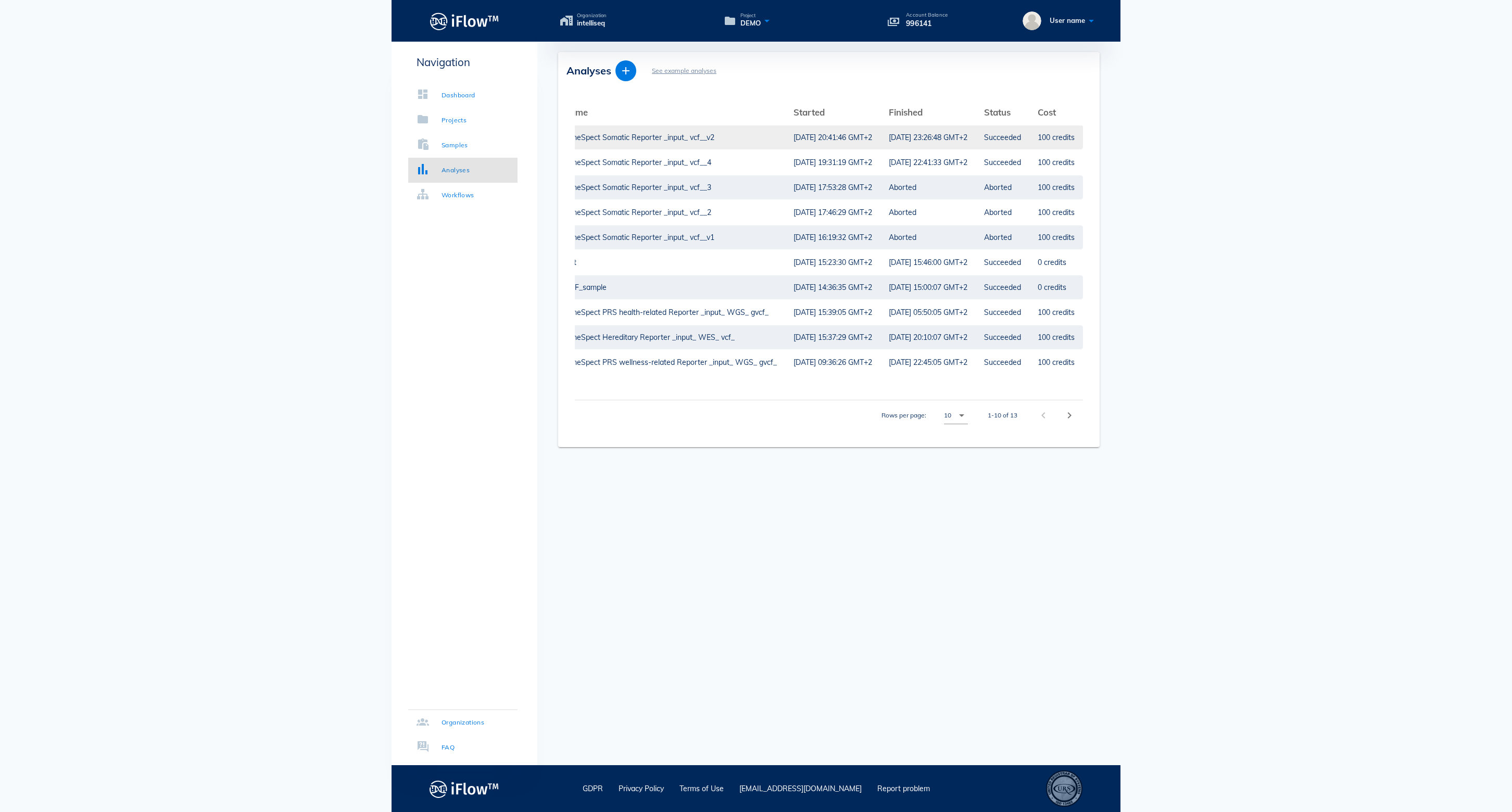
scroll to position [0, 326]
